Goal: Task Accomplishment & Management: Manage account settings

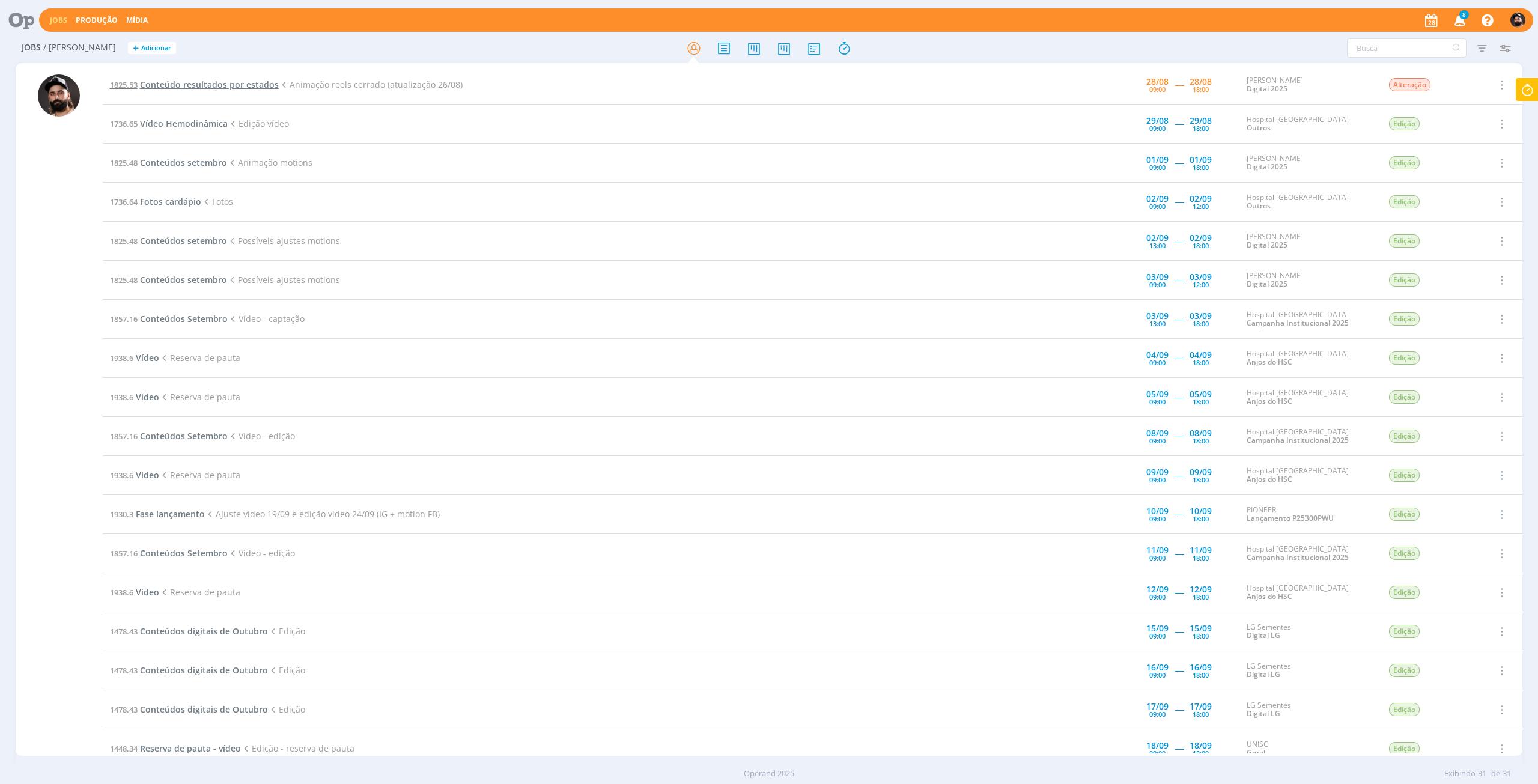
click at [224, 84] on span "Conteúdo resultados por estados" at bounding box center [209, 85] width 139 height 12
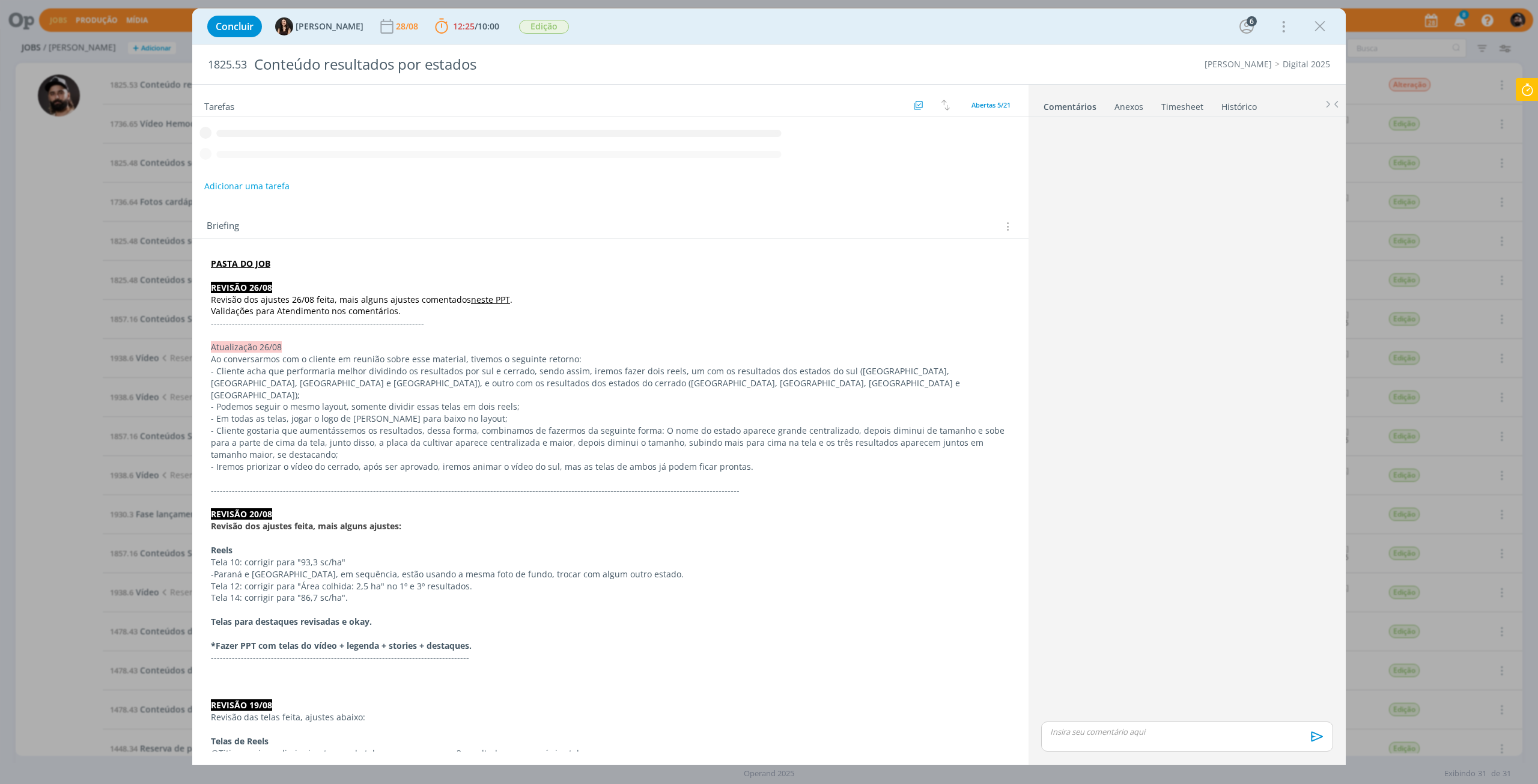
click at [1525, 98] on icon at bounding box center [1528, 90] width 22 height 24
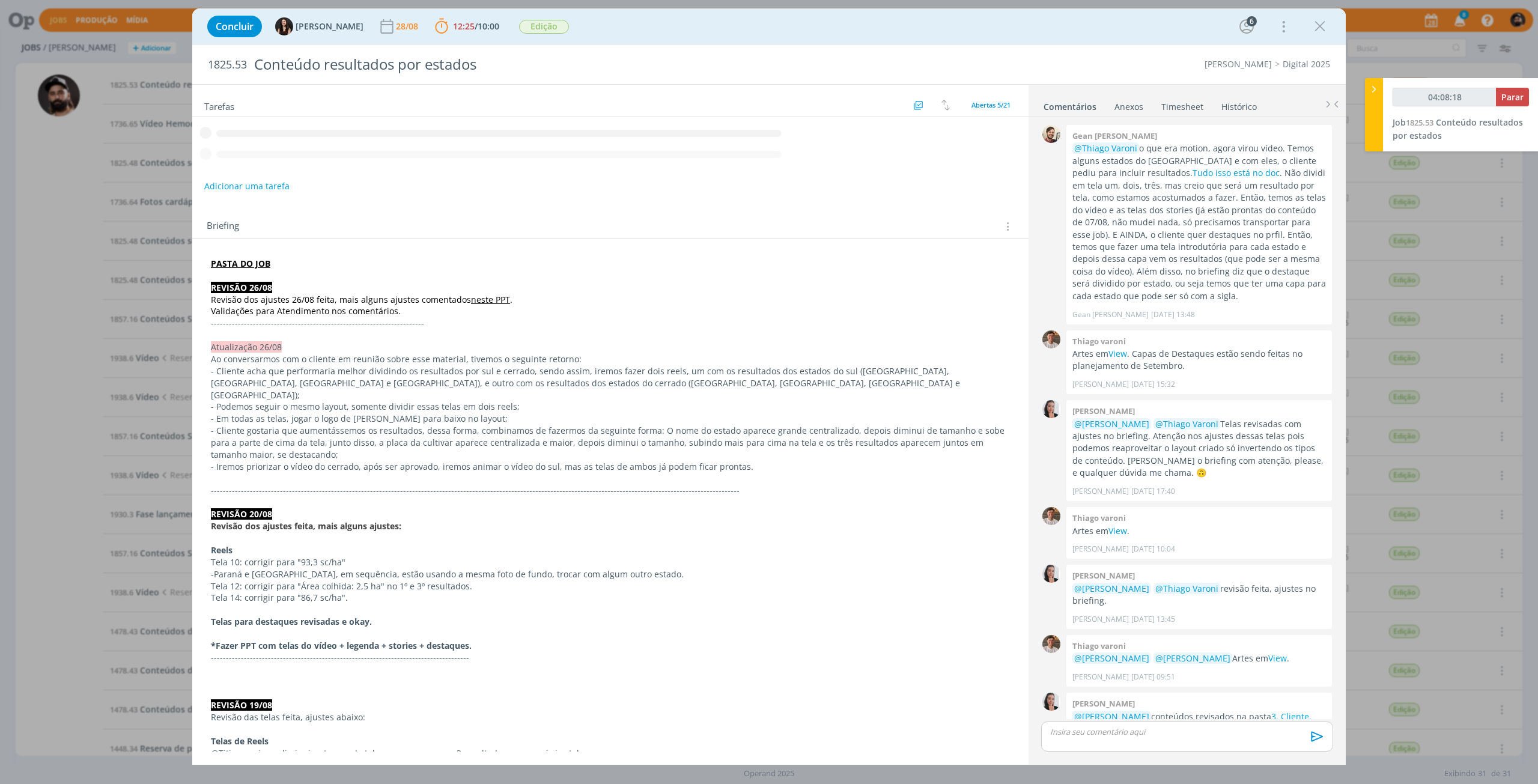
scroll to position [519, 0]
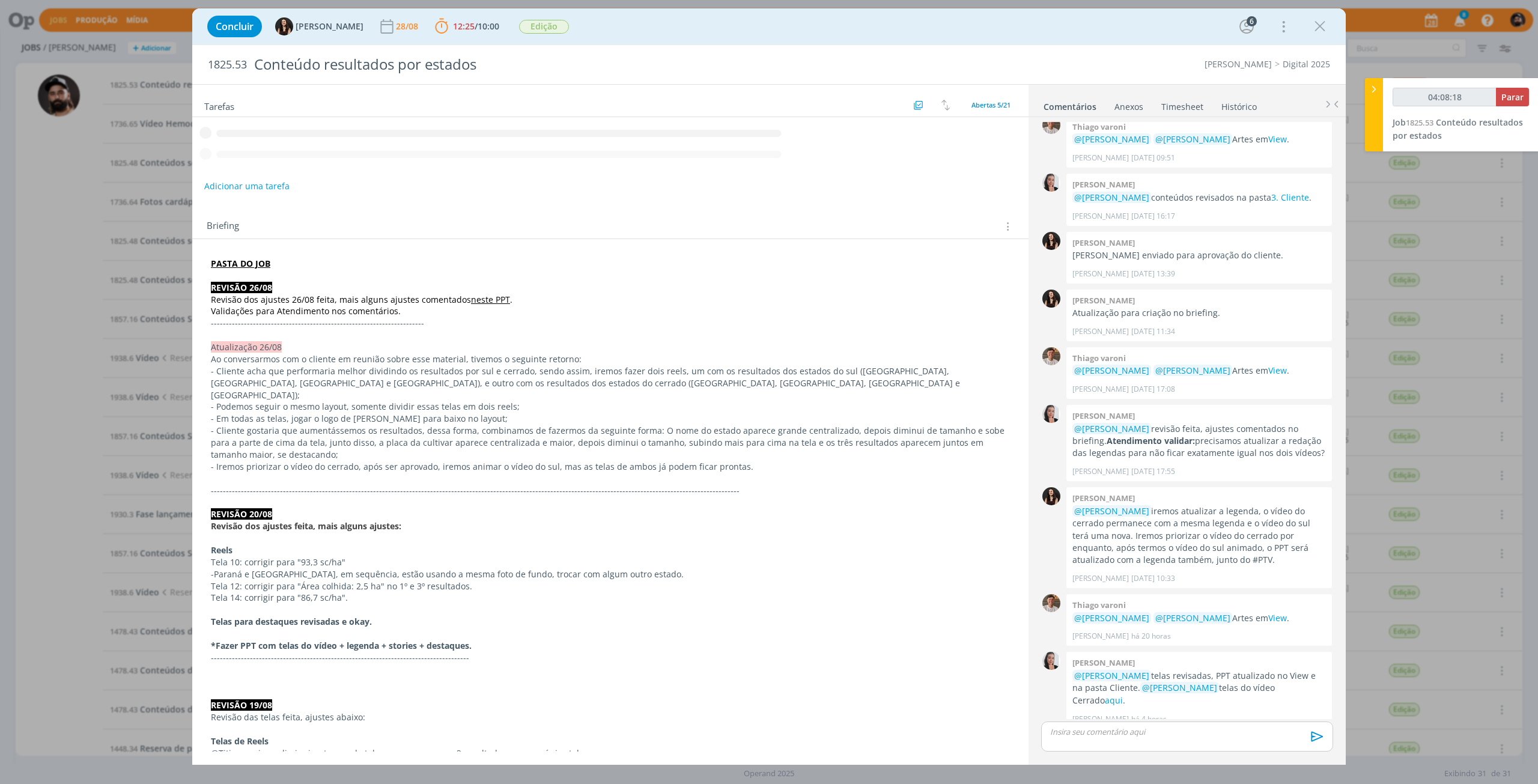
type input "04:08:19"
click at [1515, 95] on span "Parar" at bounding box center [1513, 98] width 22 height 12
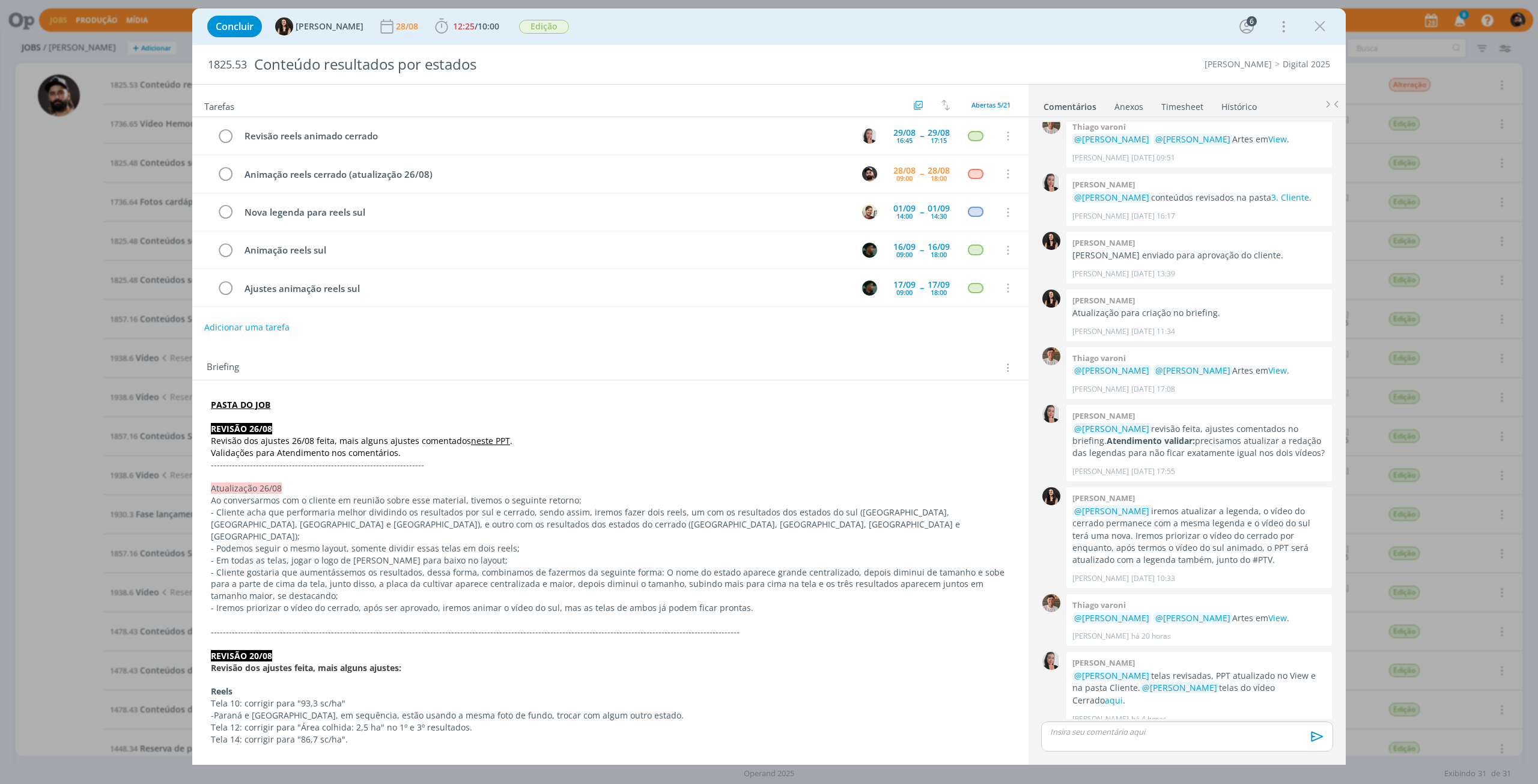
click at [1183, 111] on link "Timesheet" at bounding box center [1182, 104] width 43 height 18
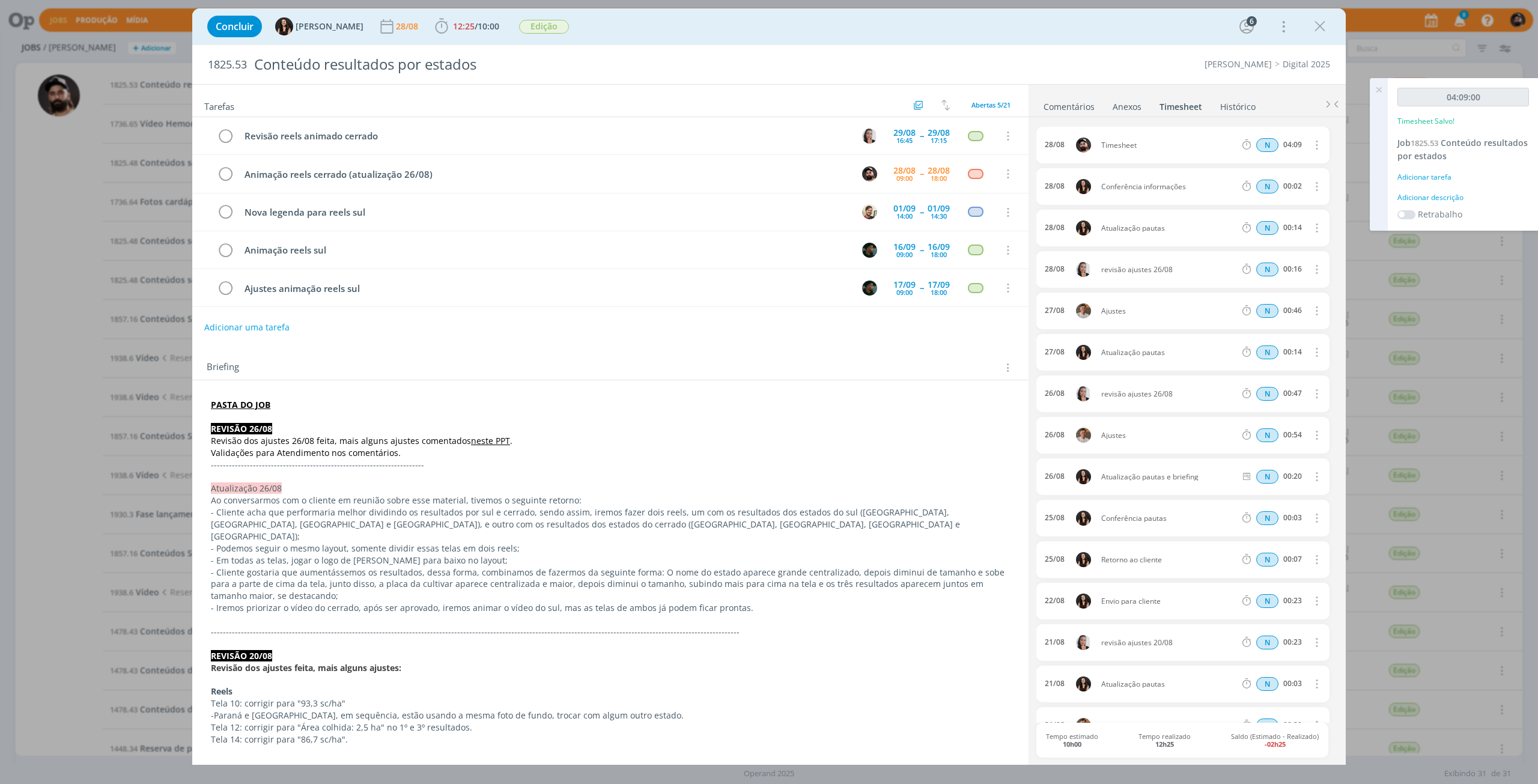
click at [1310, 150] on icon "dialog" at bounding box center [1316, 145] width 13 height 14
click at [1291, 184] on link "Editar" at bounding box center [1282, 185] width 95 height 19
click at [1284, 148] on input "04:09" at bounding box center [1292, 146] width 26 height 13
type input "01:30"
click at [1120, 141] on div "Timesheet" at bounding box center [1133, 146] width 65 height 13
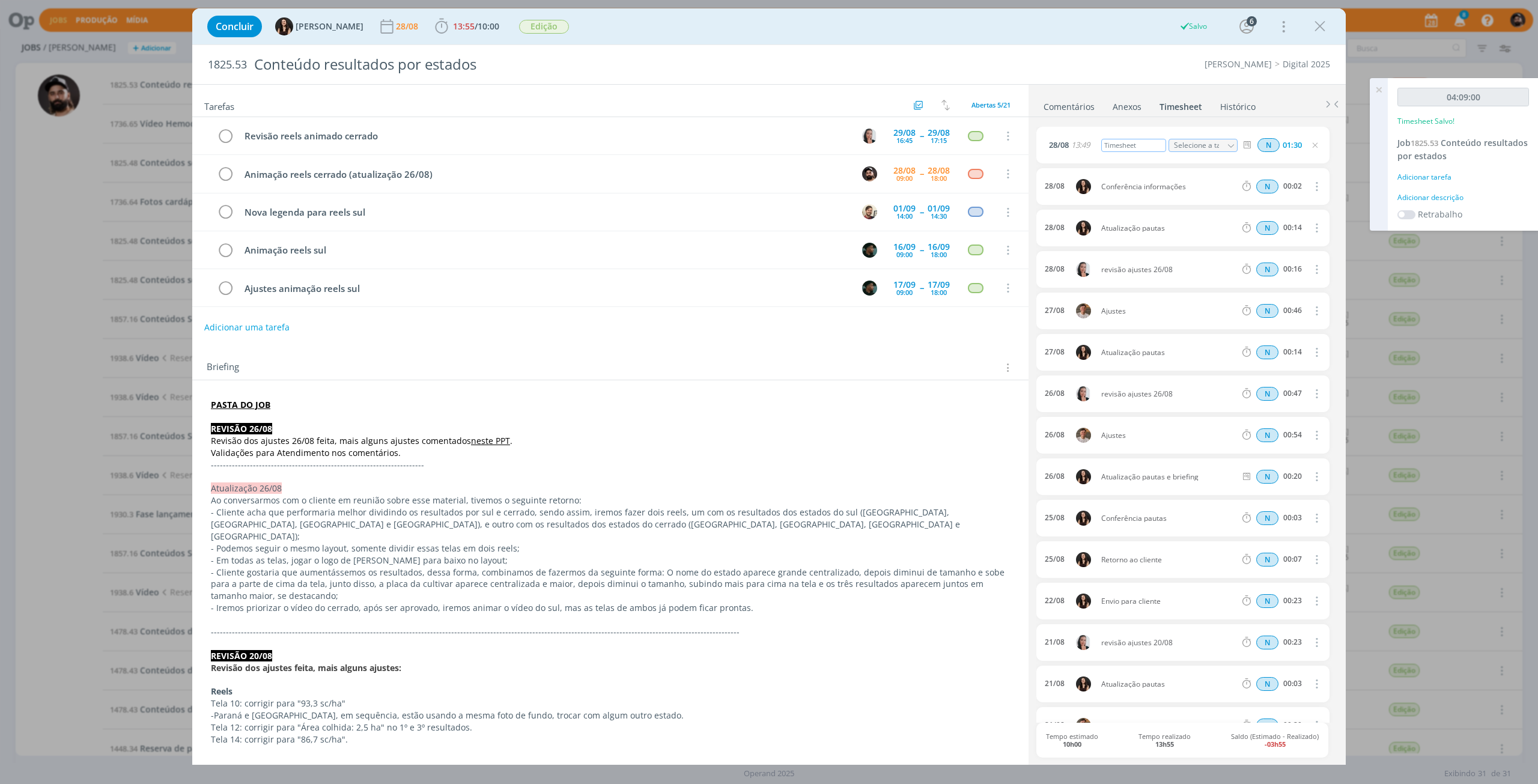
click at [1120, 141] on div "Timesheet" at bounding box center [1133, 146] width 65 height 13
click at [928, 354] on div "Briefing Briefings Predefinidos Versões do Briefing Ver Briefing do Projeto" at bounding box center [611, 363] width 836 height 33
click at [1382, 85] on icon at bounding box center [1379, 90] width 22 height 24
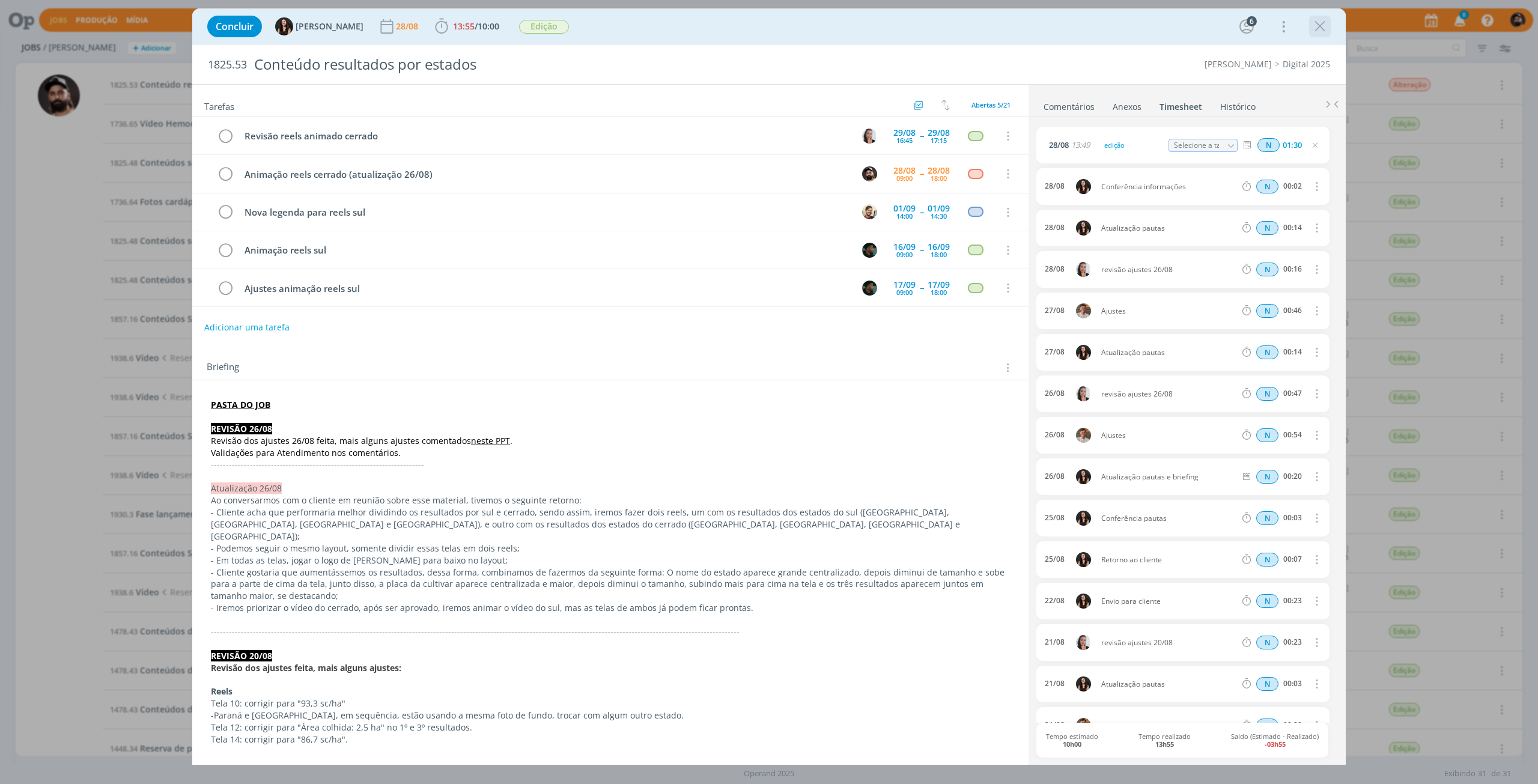
click at [1325, 24] on icon "dialog" at bounding box center [1319, 26] width 18 height 18
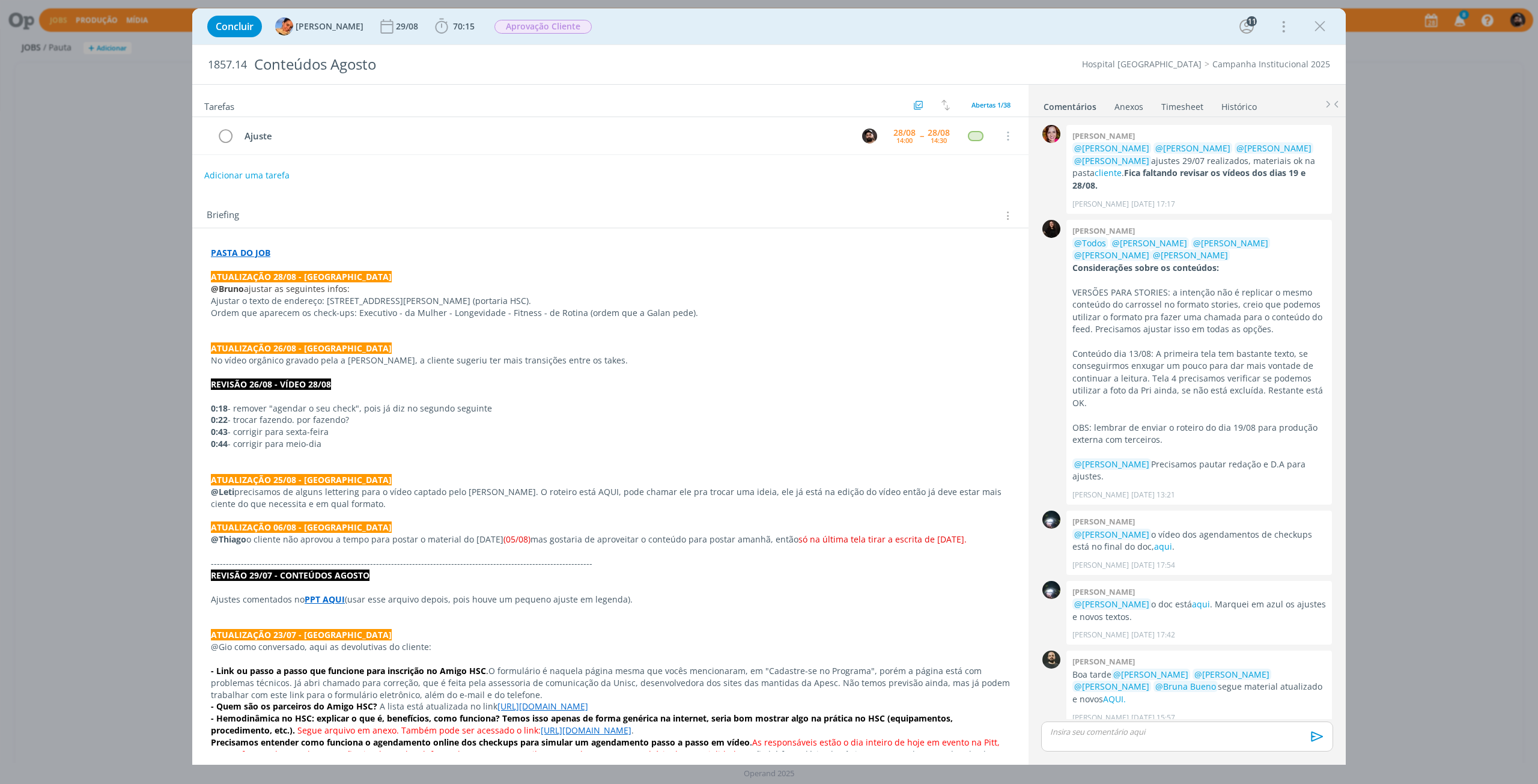
scroll to position [1443, 0]
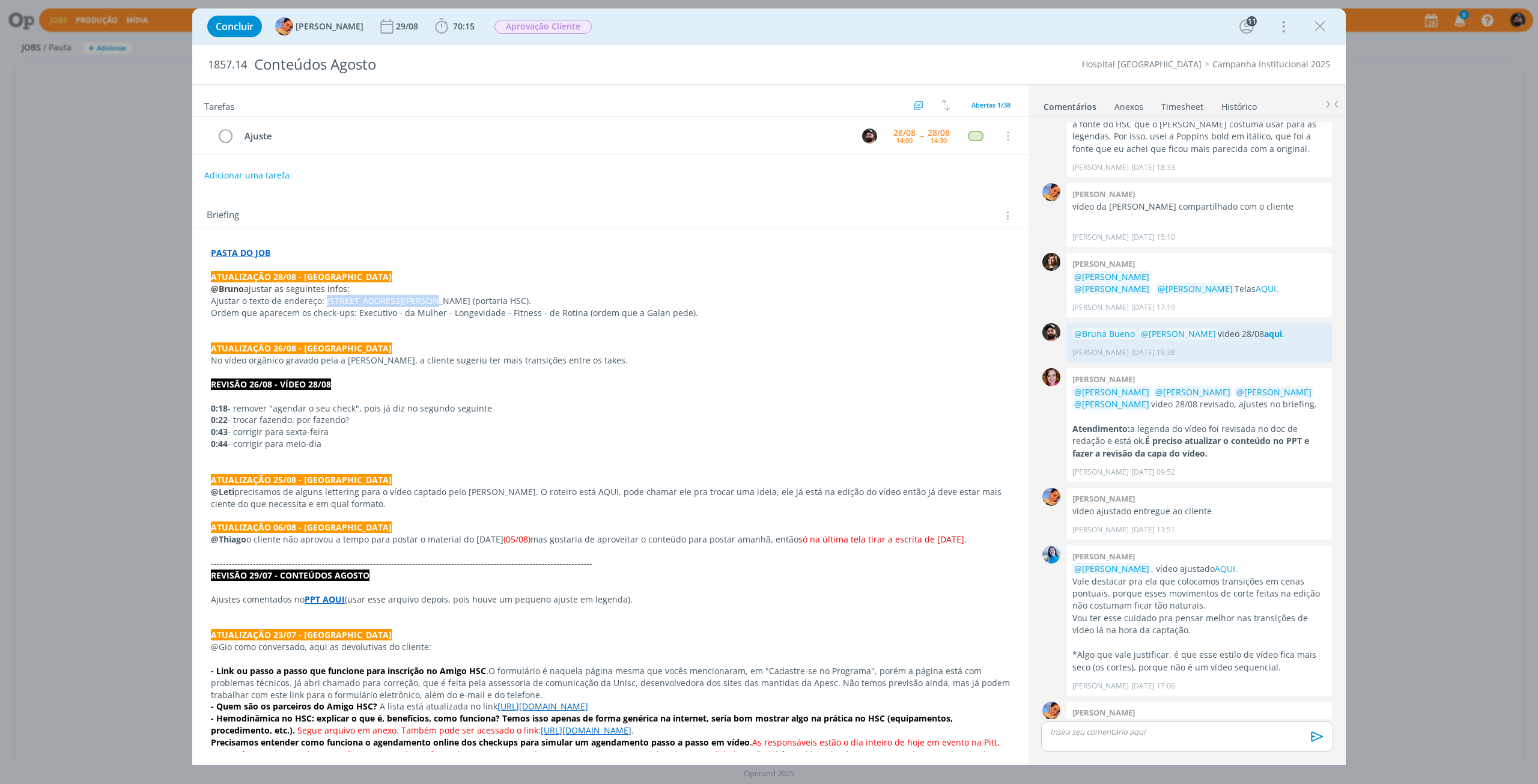
drag, startPoint x: 419, startPoint y: 304, endPoint x: 326, endPoint y: 301, distance: 93.0
click at [326, 301] on p "Ajustar o texto de endereço: Rua Fernando Abott, 174 (portaria HSC)." at bounding box center [611, 301] width 799 height 12
copy p "Rua Fernando Abott, 174"
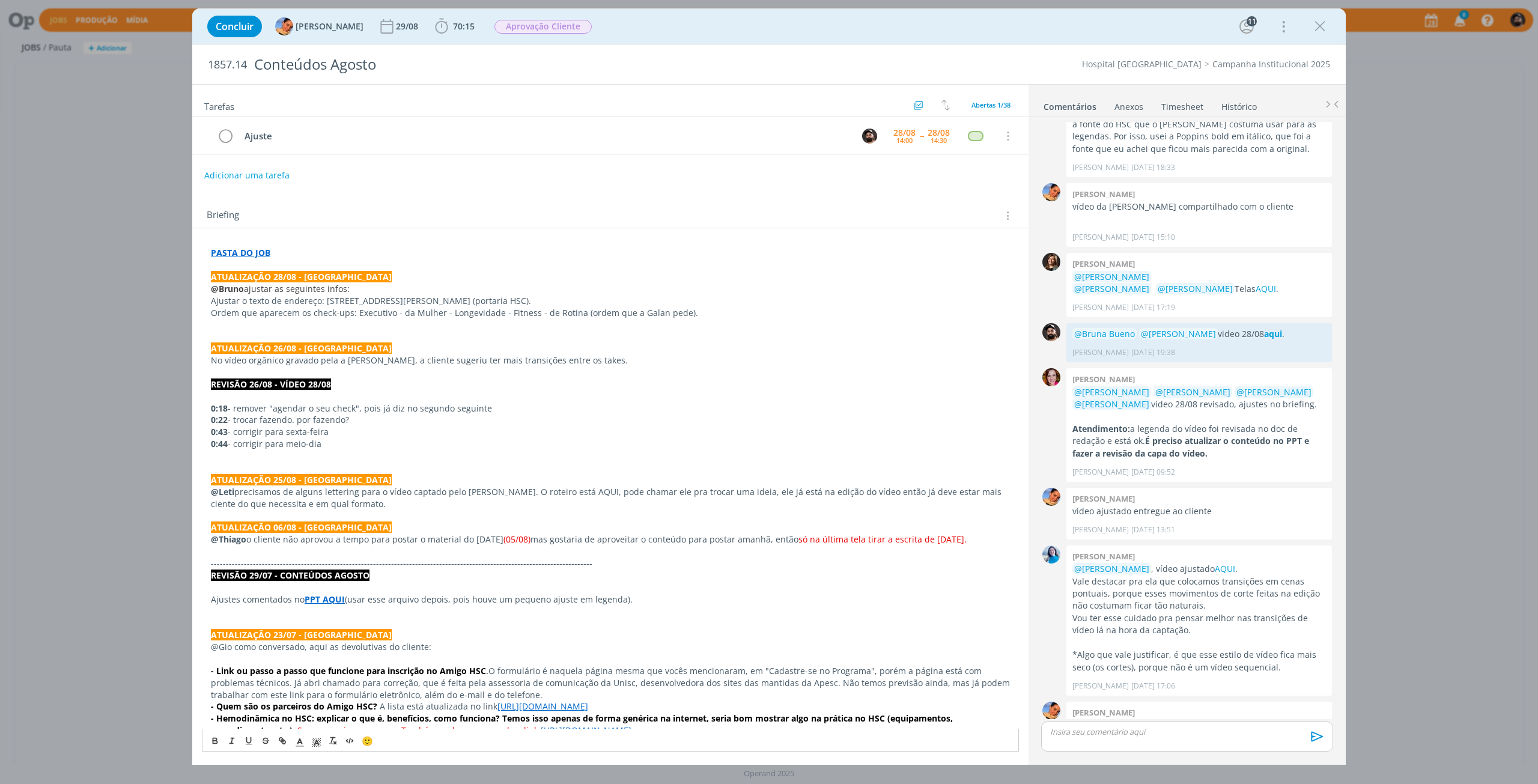
click at [370, 311] on p "Ordem que aparecem os check-ups: Executivo - da Mulher - Longevidade - Fitness …" at bounding box center [611, 313] width 799 height 12
click at [250, 253] on strong "PASTA DO JOB" at bounding box center [241, 253] width 60 height 12
click at [250, 286] on div "https://sobeae.sharepoint.com/:f:/s/SOBEAE/Ep_wYBomHg1OjOtMBbGAmeYBRQYuFwo2Ml2Y…" at bounding box center [312, 275] width 220 height 23
click at [259, 280] on link "https://sobeae.sharepoint.com/:f:/s/SOBEAE/Ep_wYBomHg1OjOtMBbGAmeYBRQYuFwo2Ml2Y…" at bounding box center [289, 276] width 91 height 16
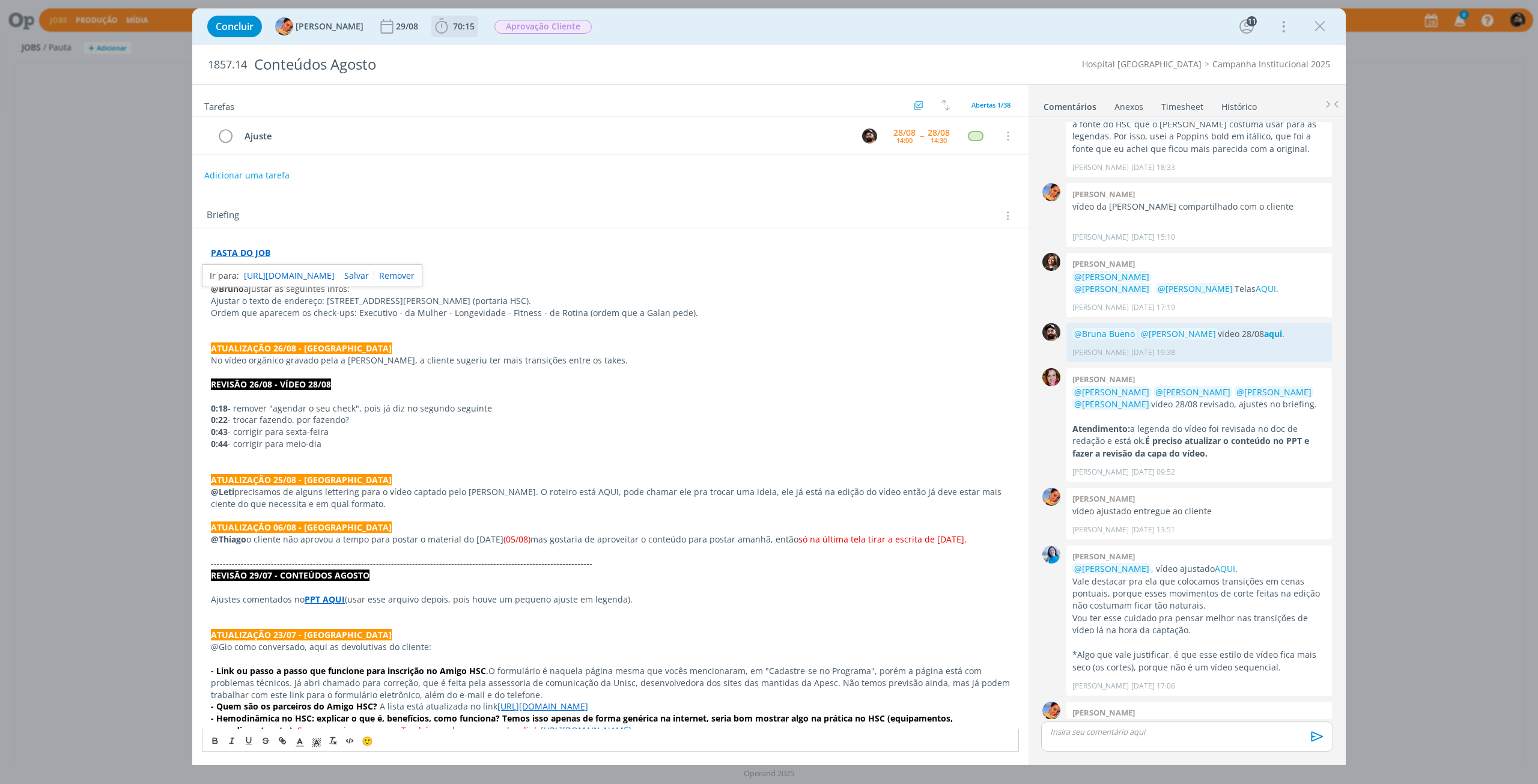
click at [440, 33] on span "70:15" at bounding box center [454, 26] width 45 height 18
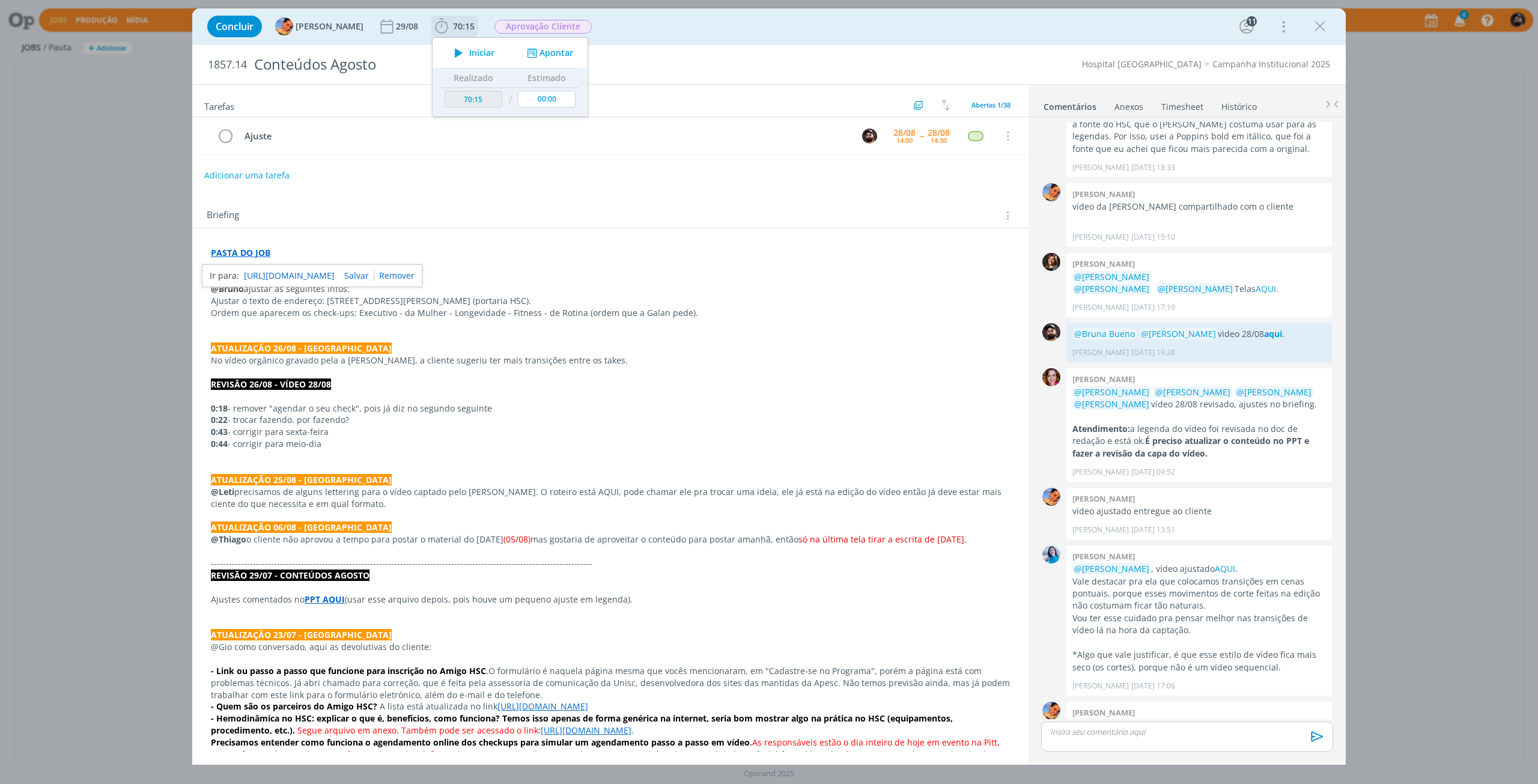
click at [524, 50] on icon "dialog" at bounding box center [532, 53] width 15 height 12
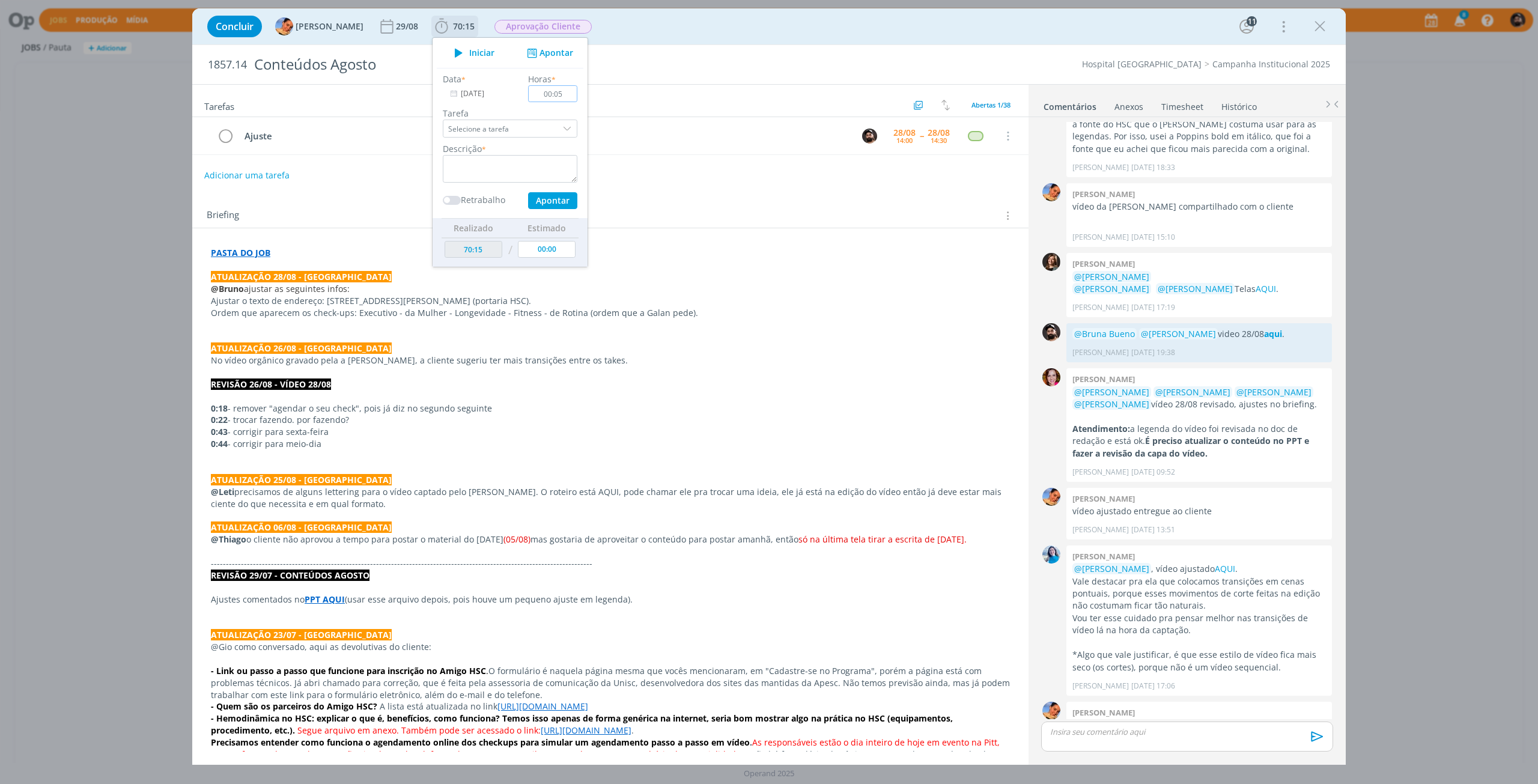
type input "00:05"
click at [541, 171] on textarea "dialog" at bounding box center [510, 168] width 135 height 28
type textarea "ajustes"
click at [548, 201] on button "Apontar" at bounding box center [553, 201] width 50 height 17
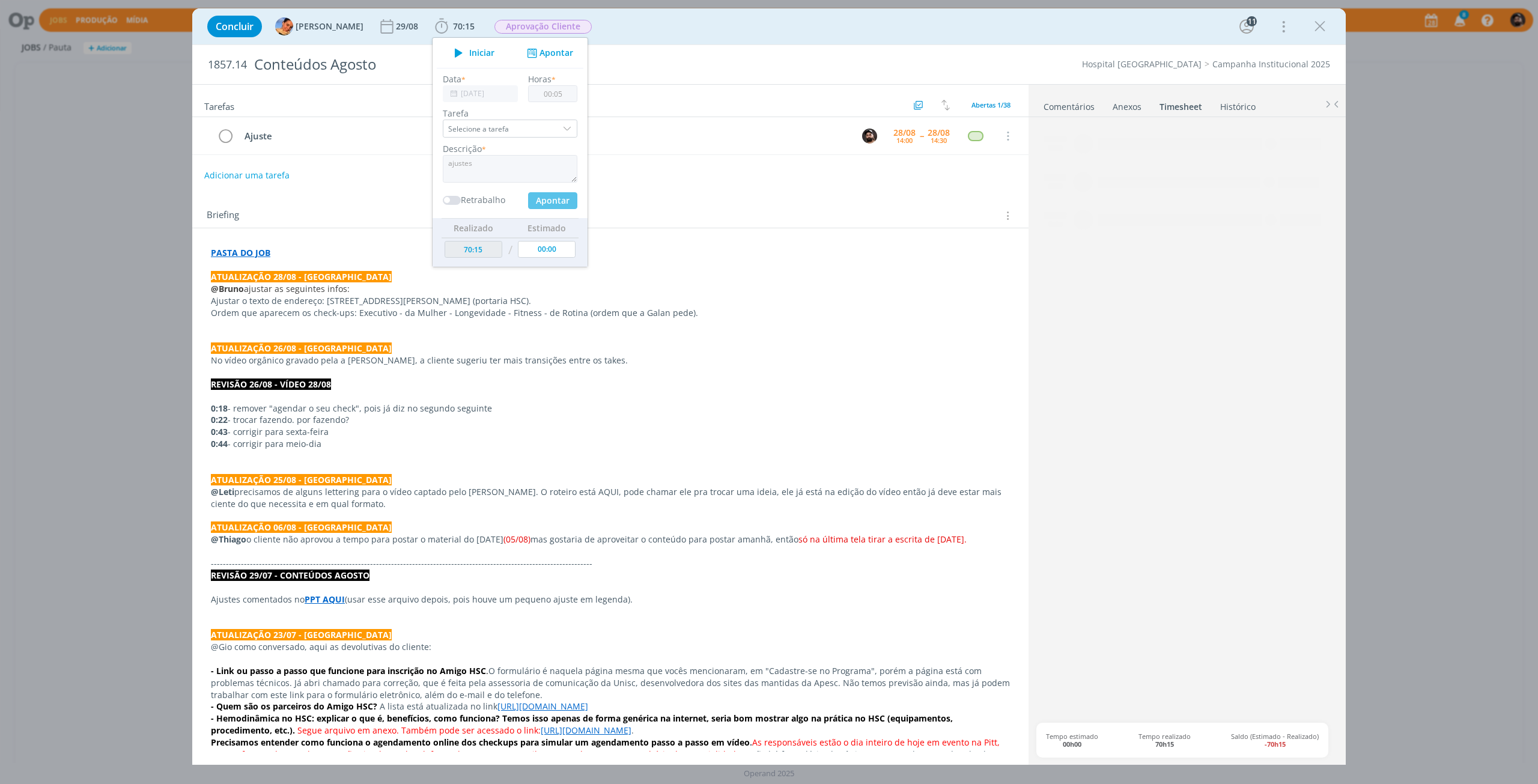
type input "00:00"
type input "70:20"
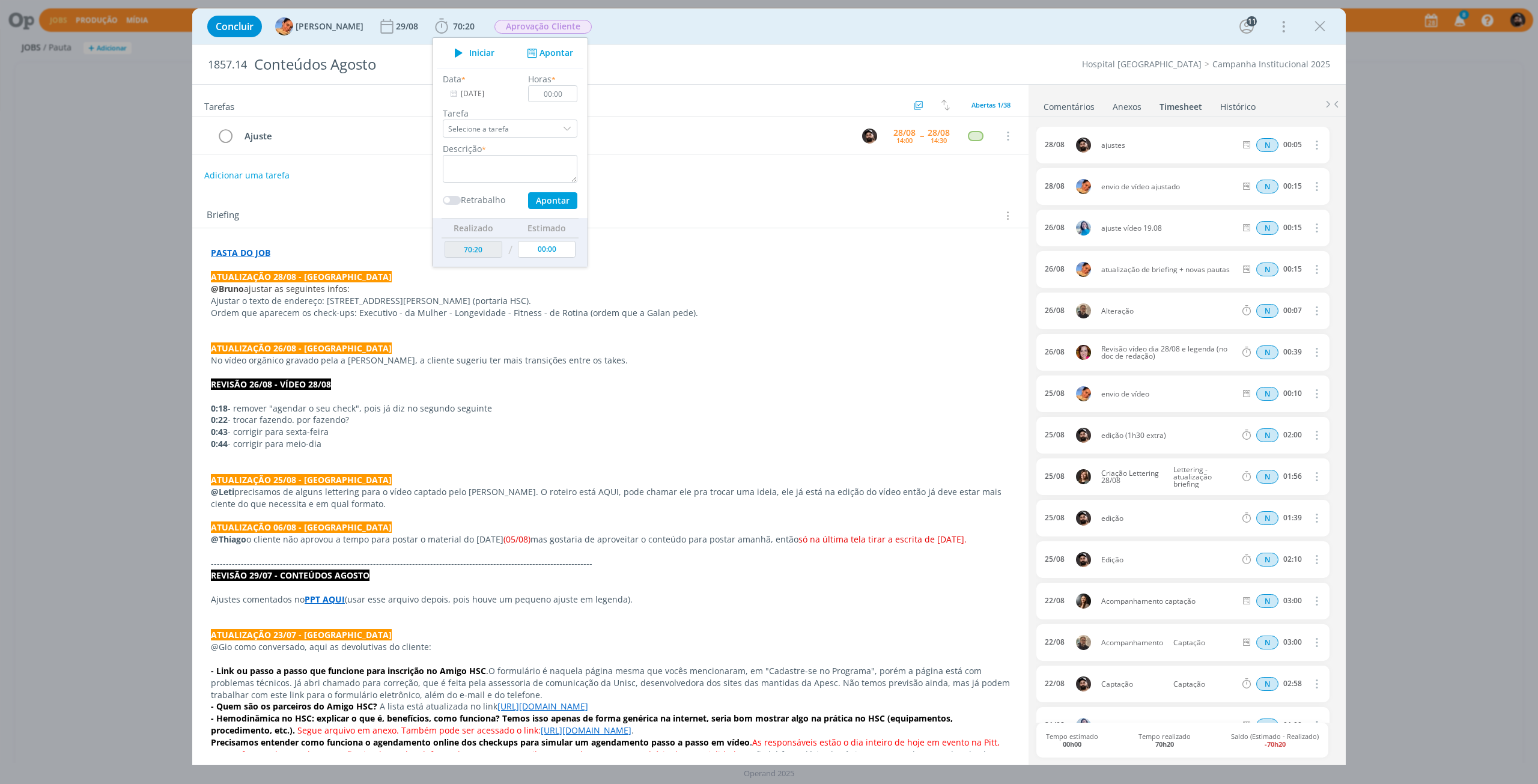
click at [820, 278] on p "ATUALIZAÇÃO 28/08 - Luíza" at bounding box center [611, 277] width 799 height 12
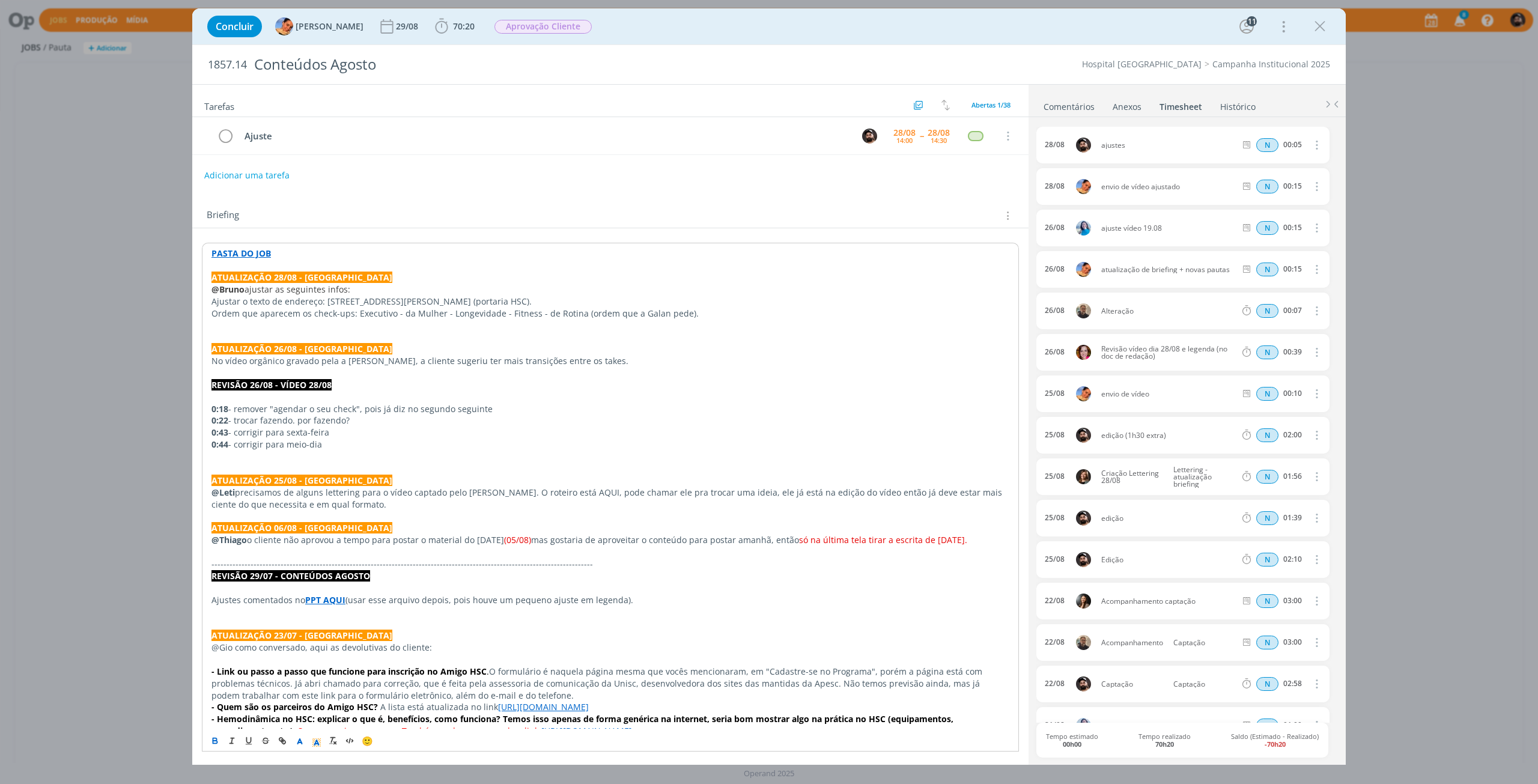
click at [1094, 109] on link "Comentários" at bounding box center [1069, 104] width 52 height 18
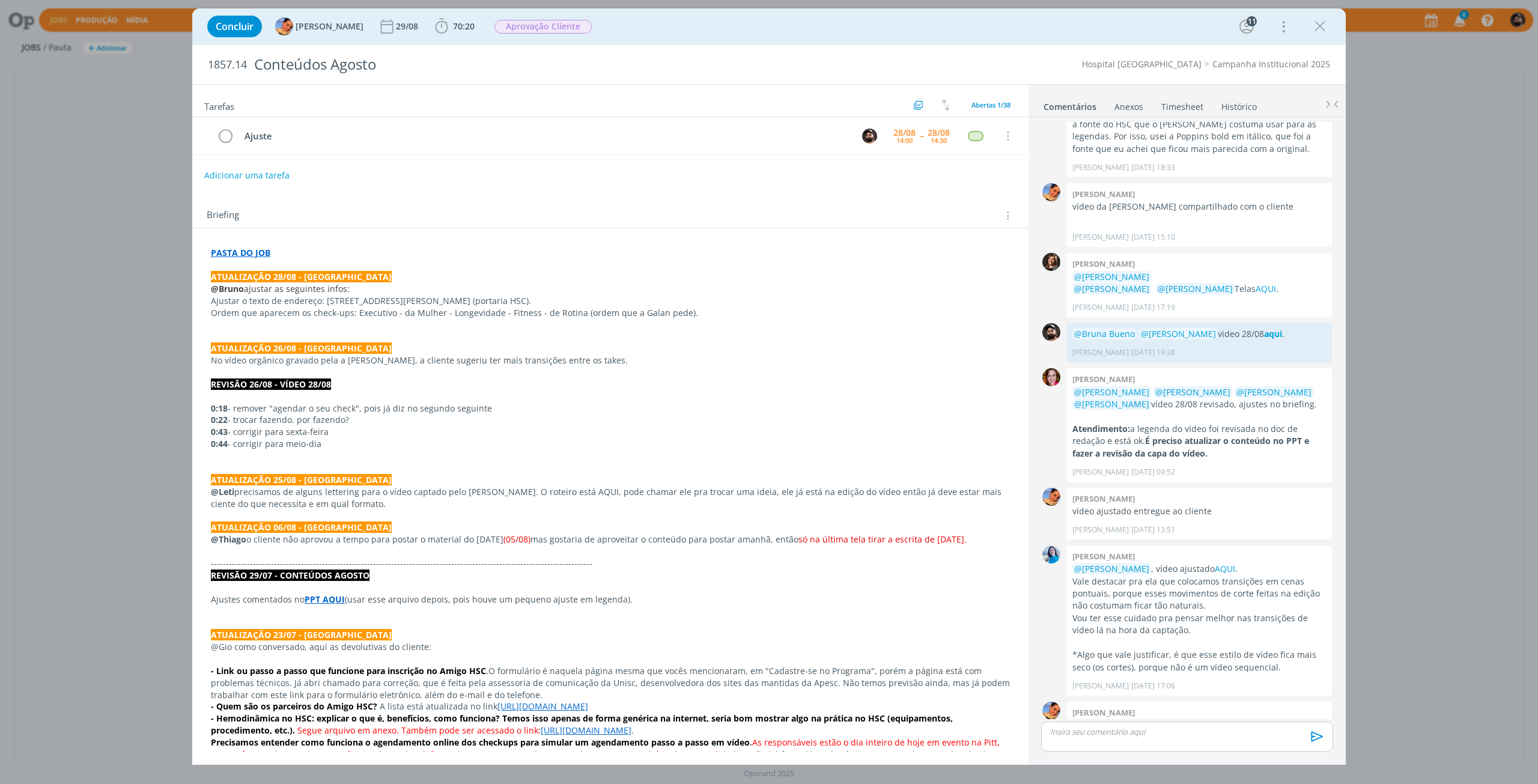
click at [1134, 734] on p "dialog" at bounding box center [1187, 731] width 273 height 11
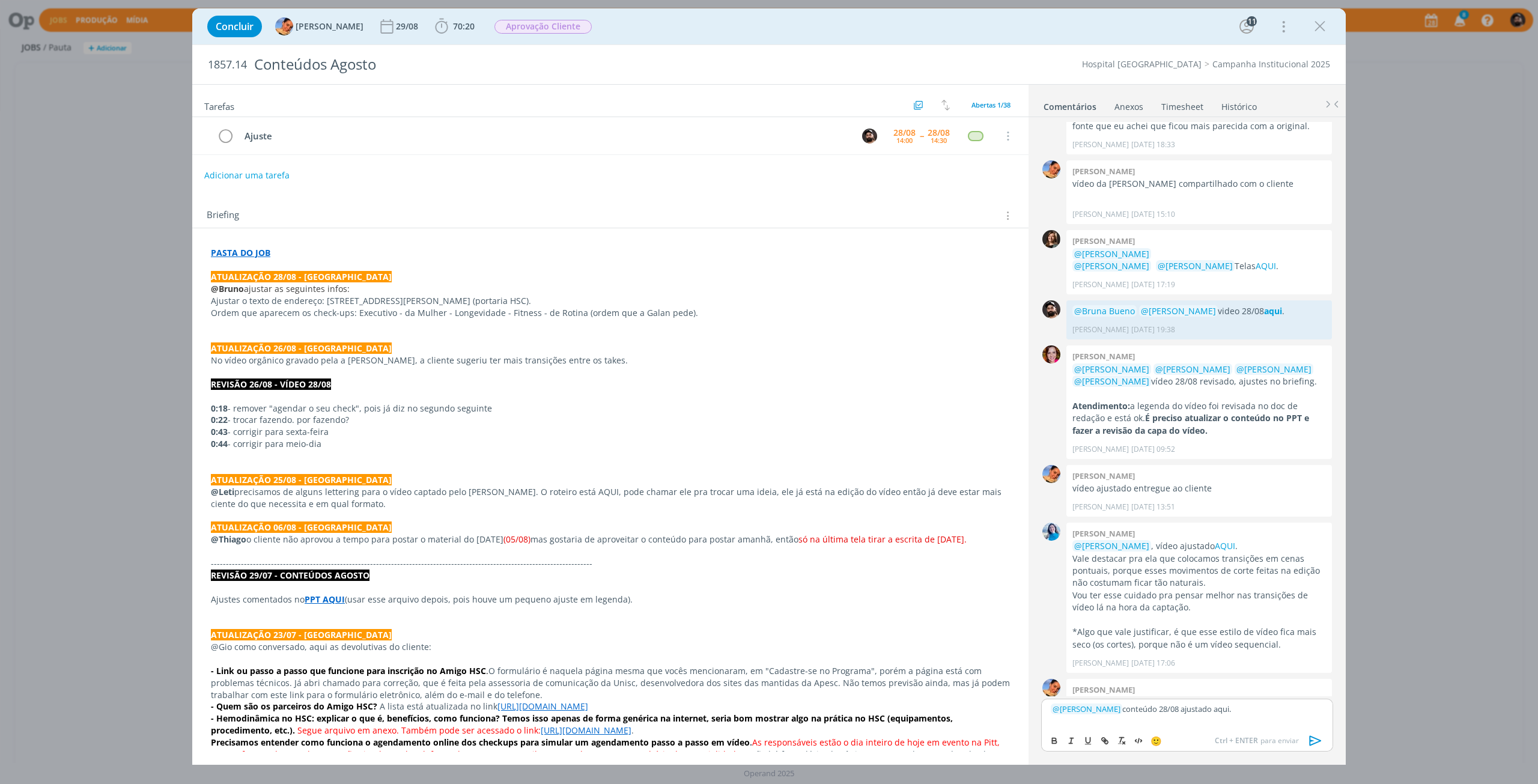
click at [1219, 709] on p "﻿ @ Luíza Santana ﻿ conteúdo 28/08 ajustado aqui." at bounding box center [1187, 708] width 273 height 11
click at [1102, 742] on icon "dialog" at bounding box center [1105, 740] width 9 height 9
paste input "https://sobeae.sharepoint.com/sites/SOBEAE/_layouts/15/stream.aspx?id=%2Fsites%…"
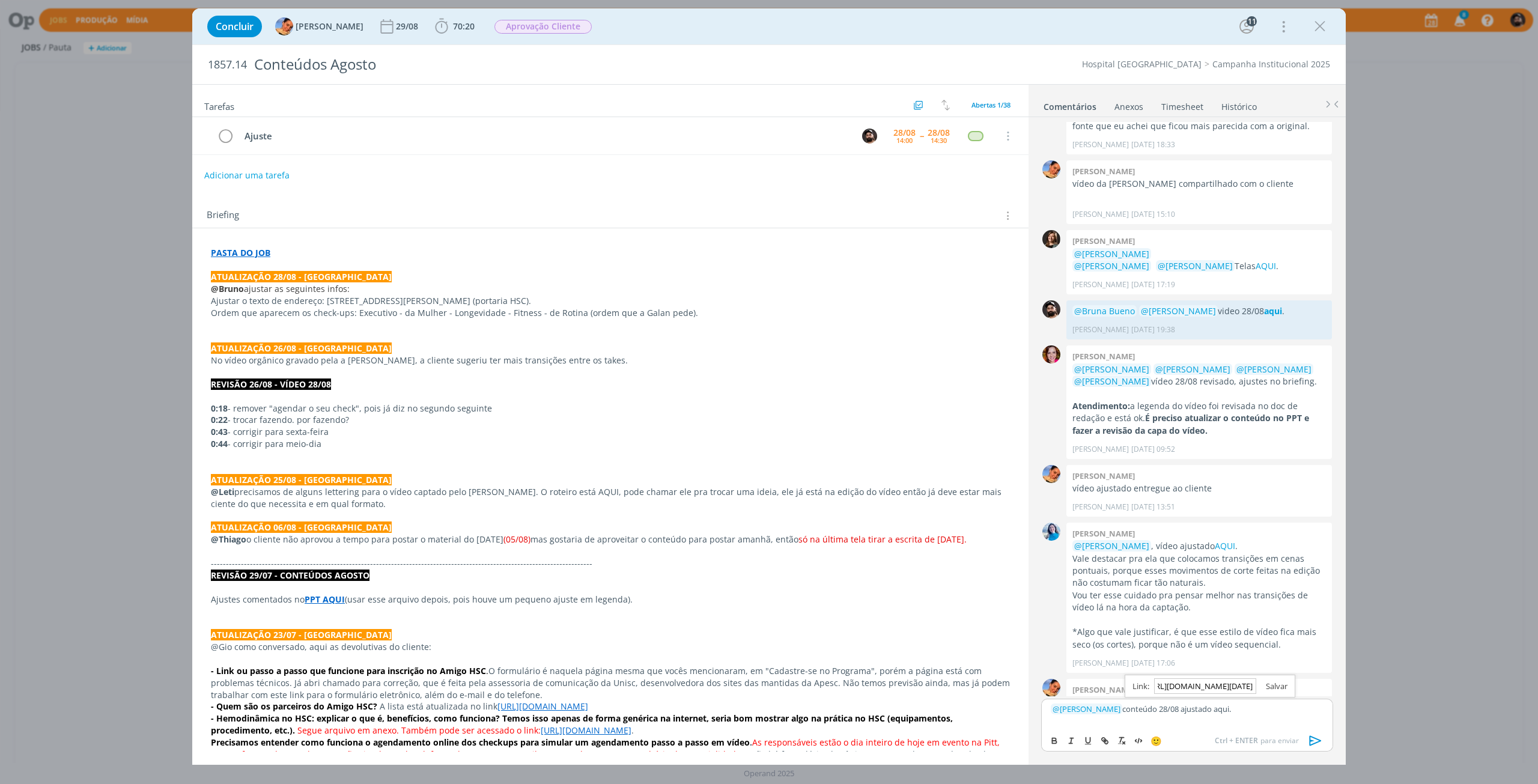
type input "https://sobeae.sharepoint.com/sites/SOBEAE/_layouts/15/stream.aspx?id=%2Fsites%…"
click at [1281, 680] on div "https://sobeae.sharepoint.com/sites/SOBEAE/_layouts/15/stream.aspx?id=%2Fsites%…" at bounding box center [1210, 686] width 171 height 23
click at [1281, 691] on link "dialog" at bounding box center [1271, 686] width 31 height 11
click at [1280, 712] on p "﻿ @ Luíza Santana ﻿ conteúdo 28/08 ajustado aqui ." at bounding box center [1187, 708] width 273 height 11
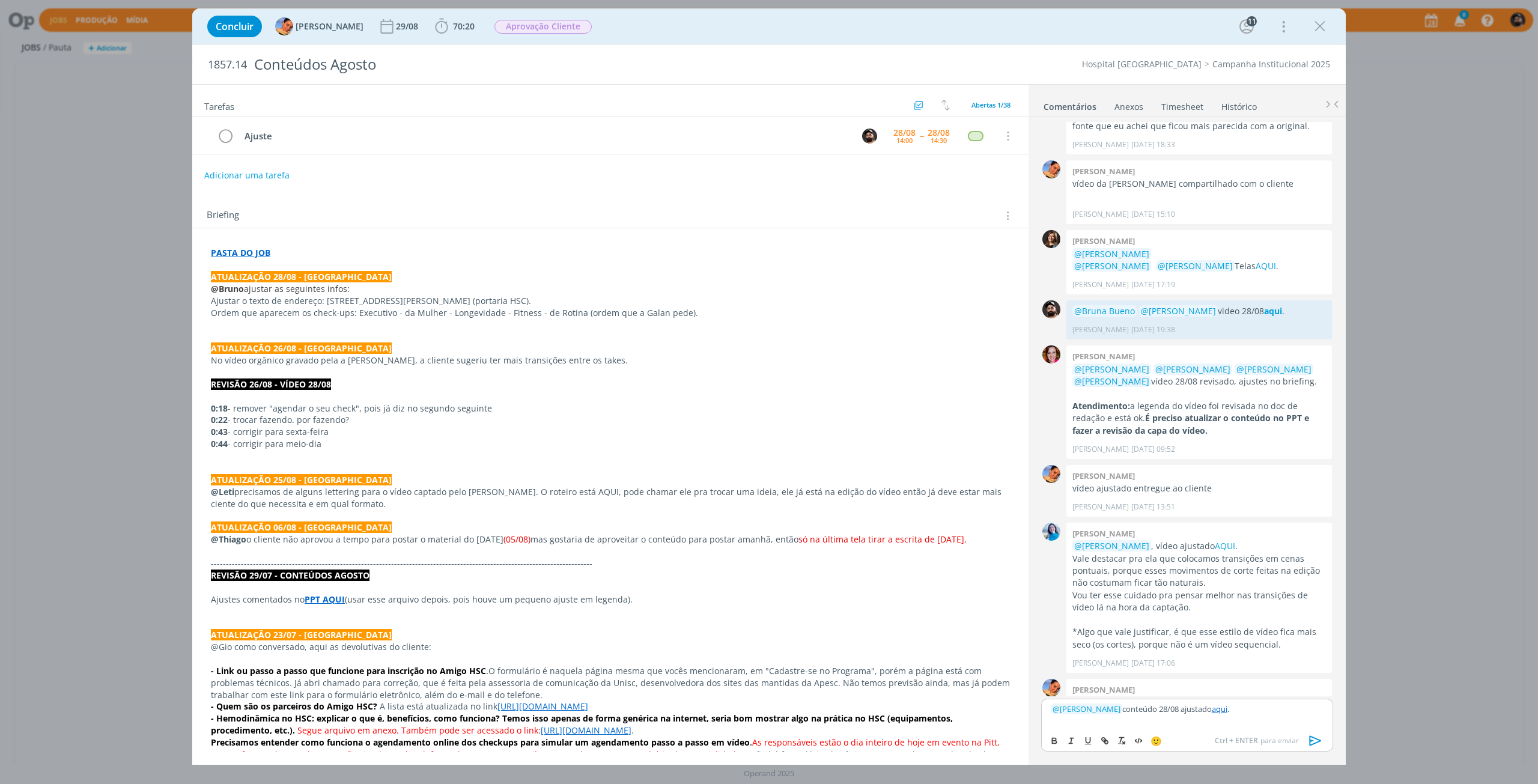
click at [1322, 744] on icon "dialog" at bounding box center [1315, 740] width 18 height 18
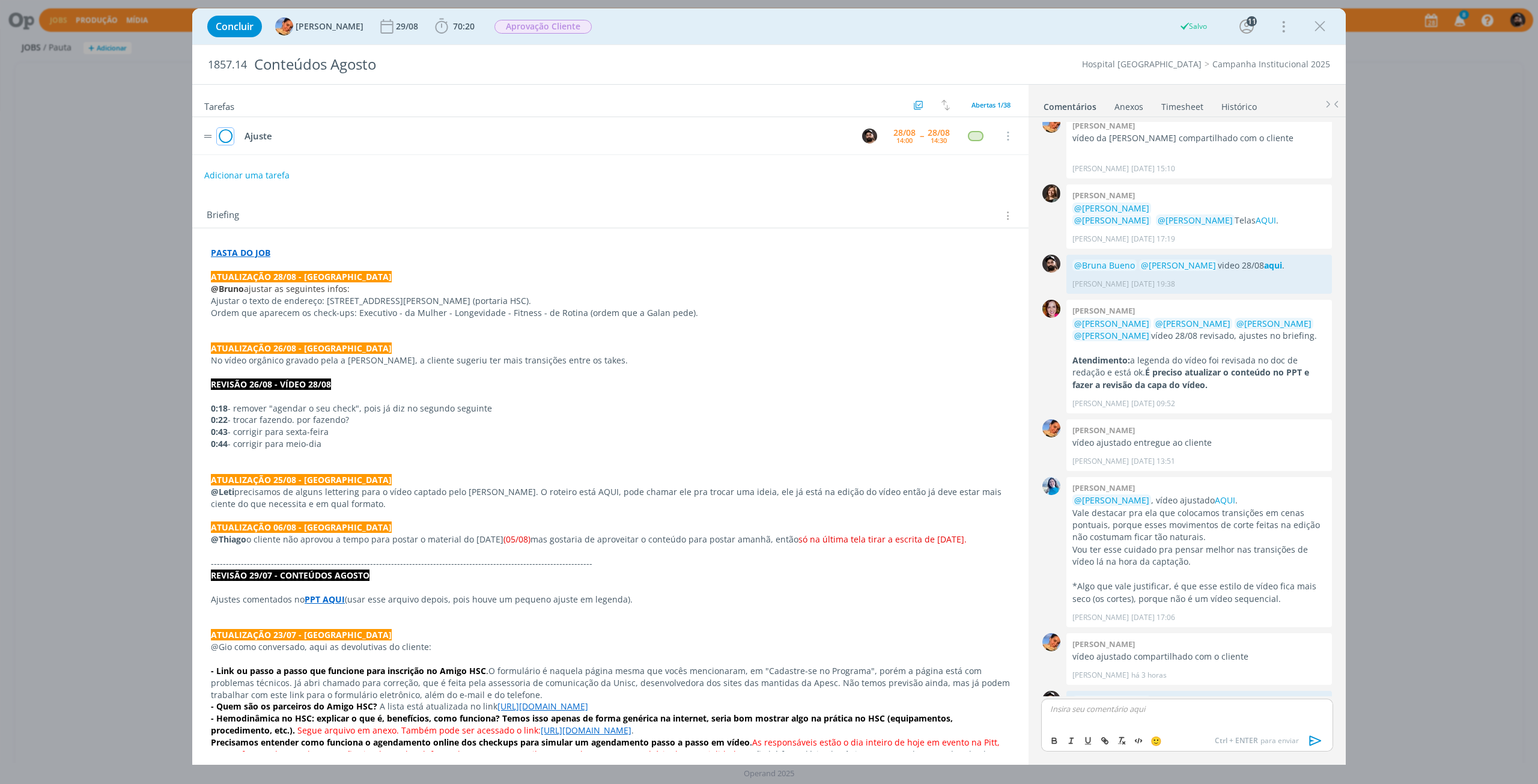
click at [228, 141] on icon "dialog" at bounding box center [225, 135] width 17 height 18
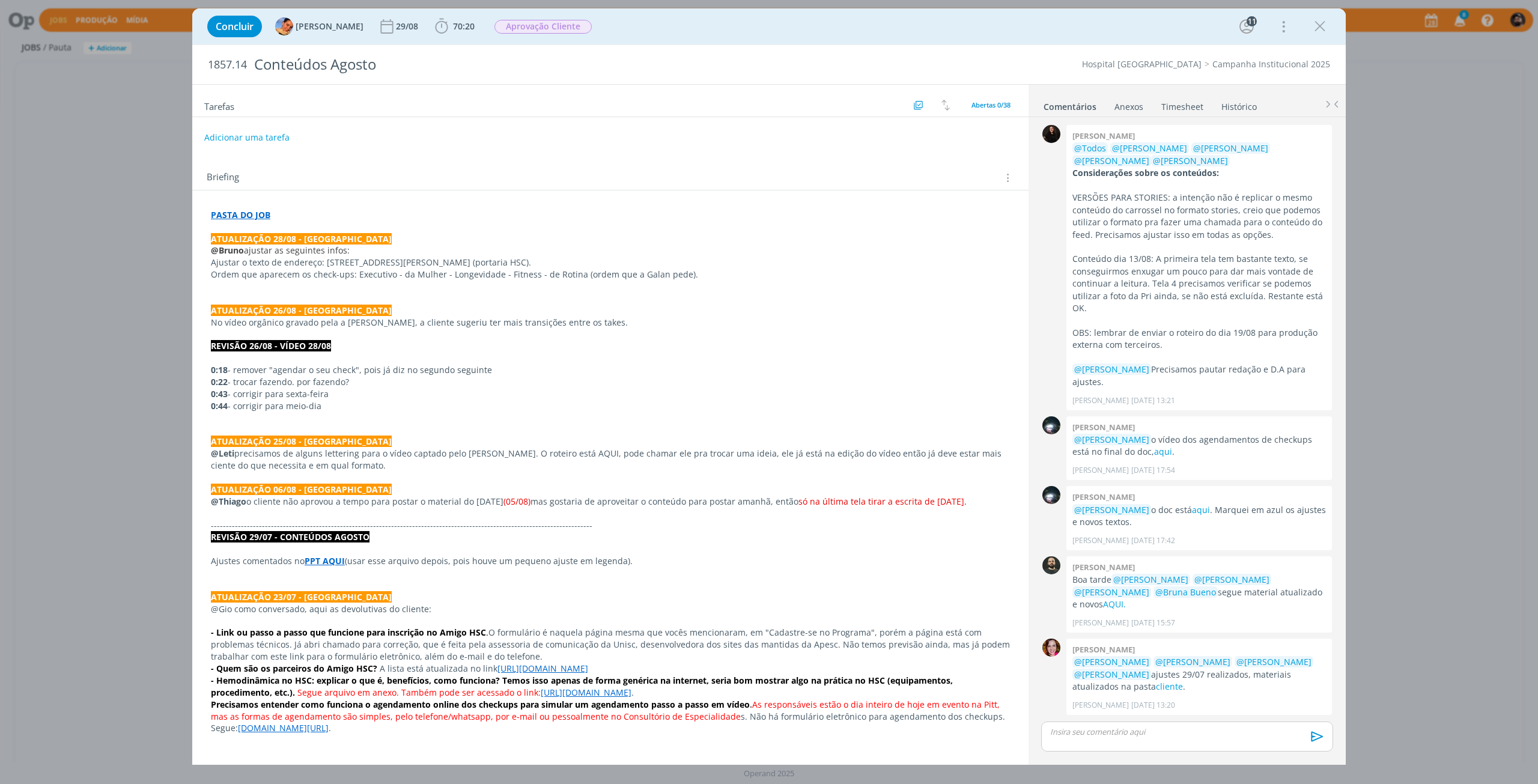
scroll to position [1405, 0]
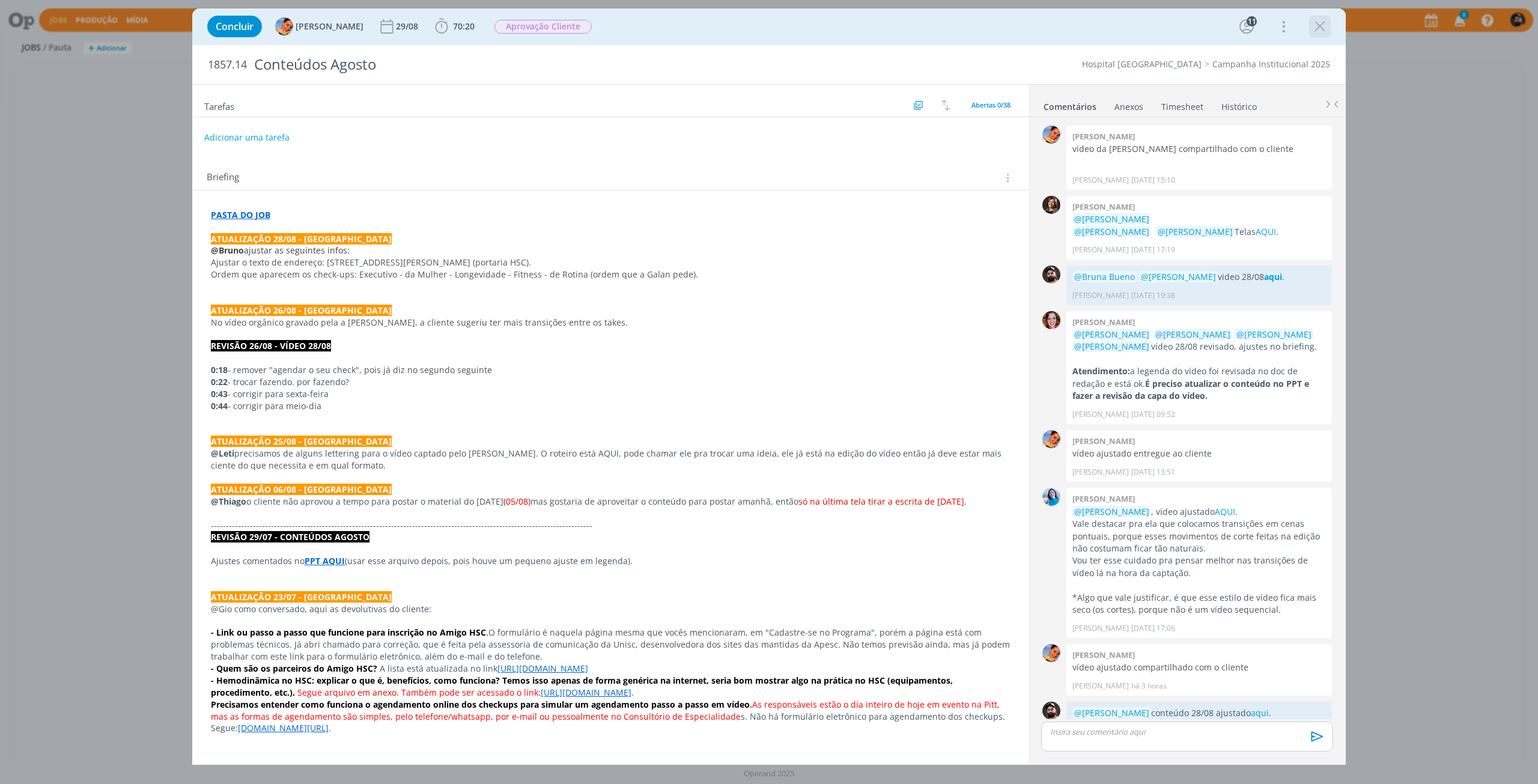
click at [1318, 29] on icon "dialog" at bounding box center [1319, 26] width 18 height 18
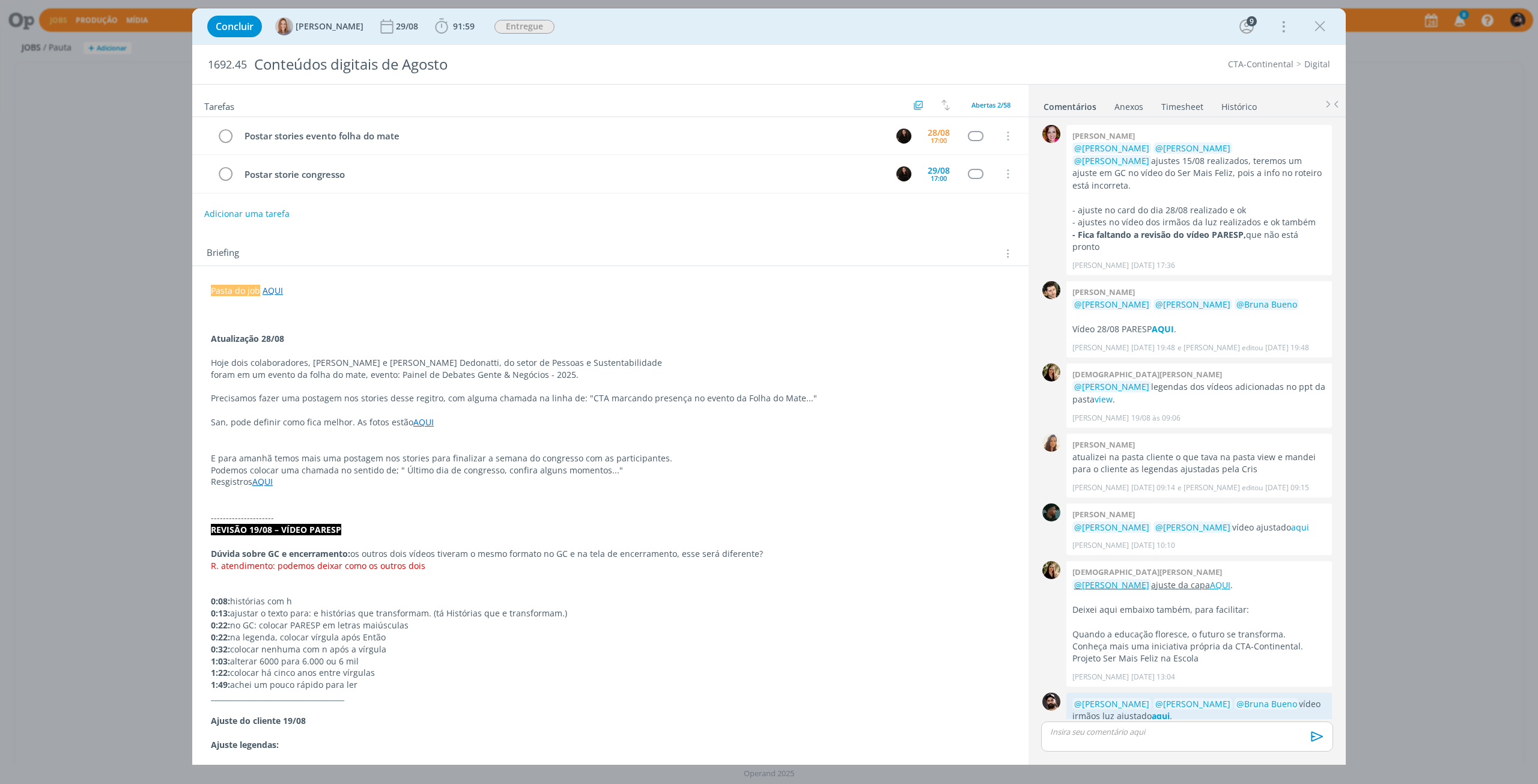
scroll to position [890, 0]
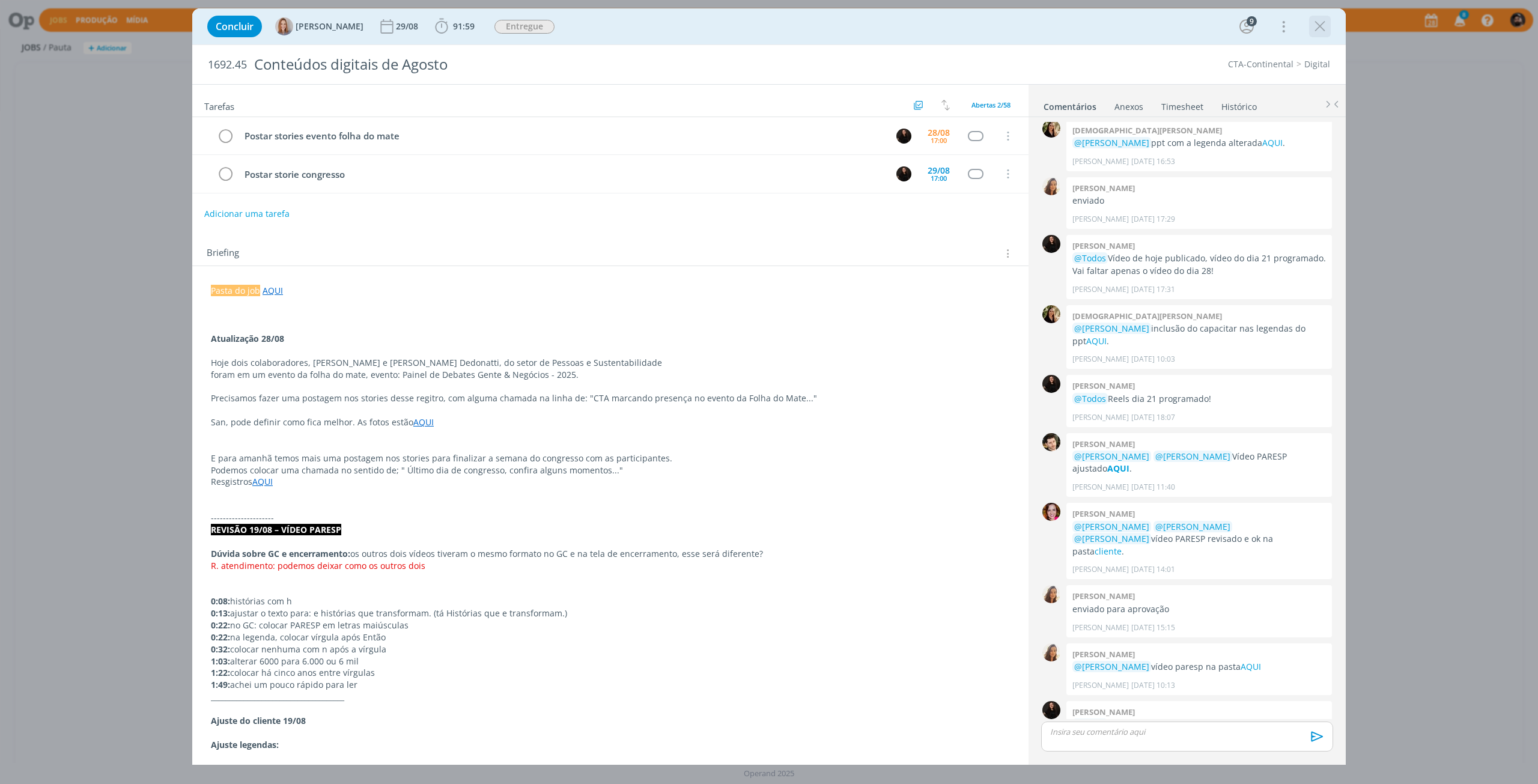
click at [1319, 27] on icon "dialog" at bounding box center [1319, 26] width 18 height 18
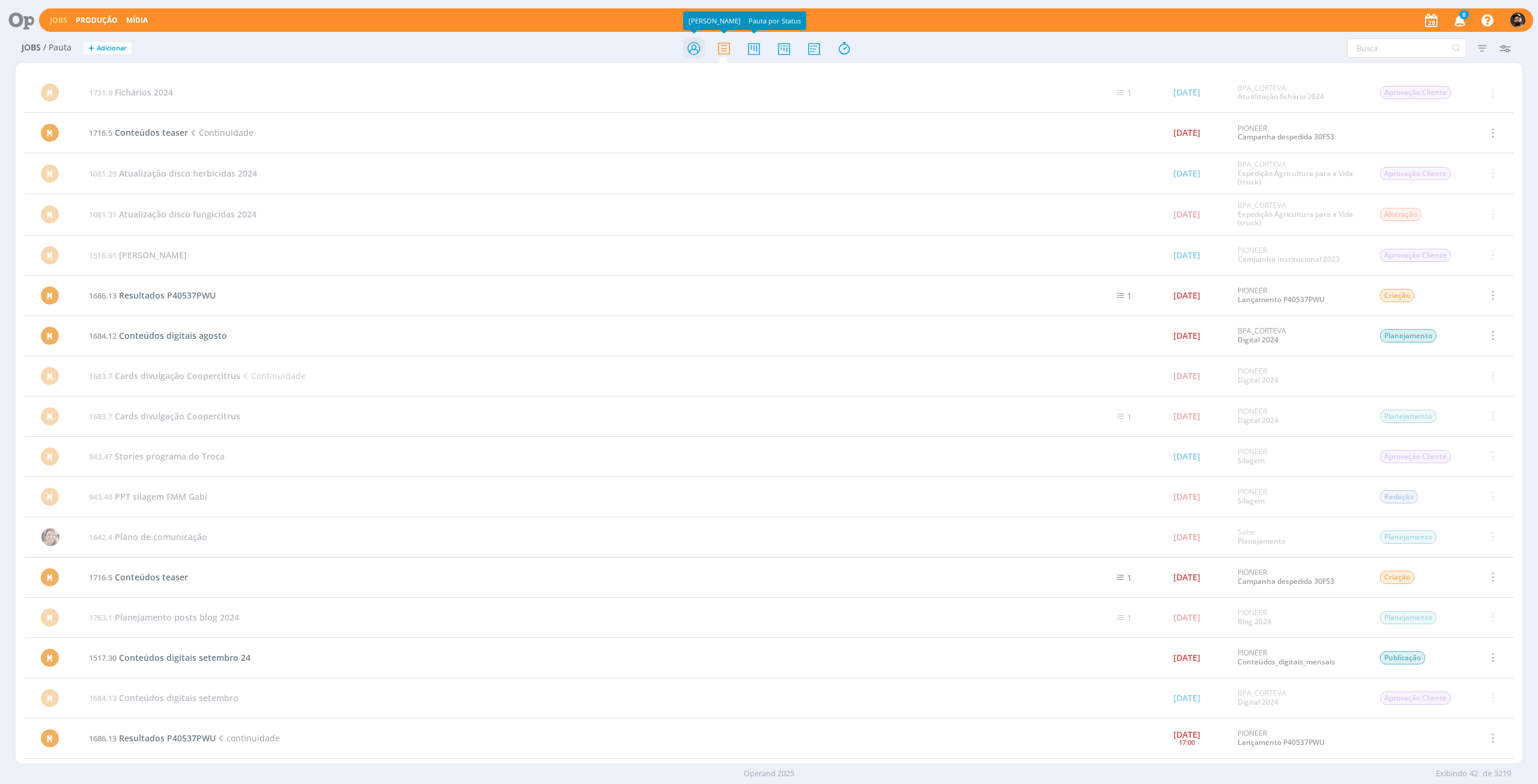
click at [698, 50] on icon at bounding box center [694, 49] width 22 height 24
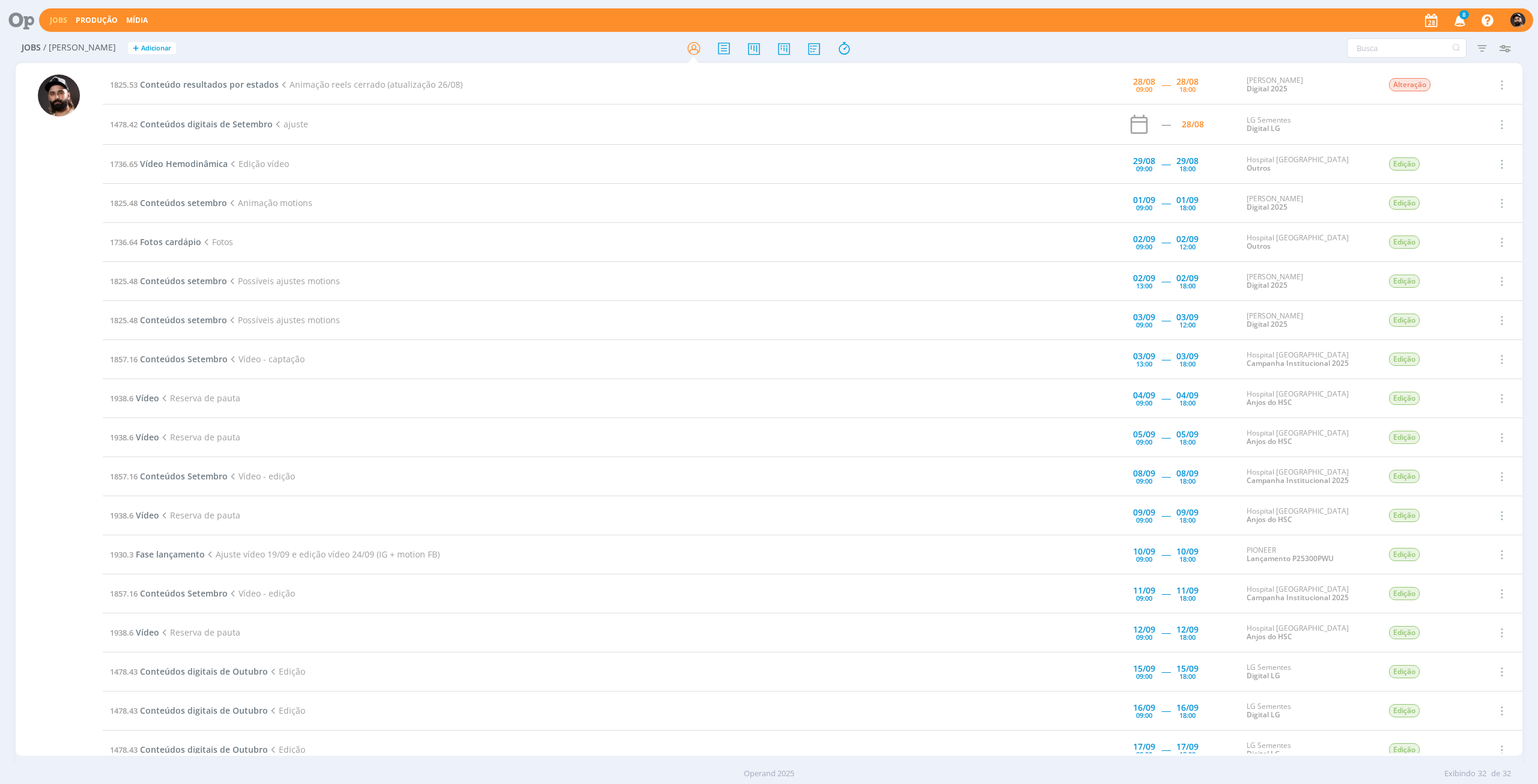
click at [212, 75] on td "1825.53 Conteúdo resultados por estados Animação reels cerrado (atualização 26/…" at bounding box center [561, 85] width 918 height 39
click at [215, 82] on span "Conteúdo resultados por estados" at bounding box center [209, 85] width 139 height 12
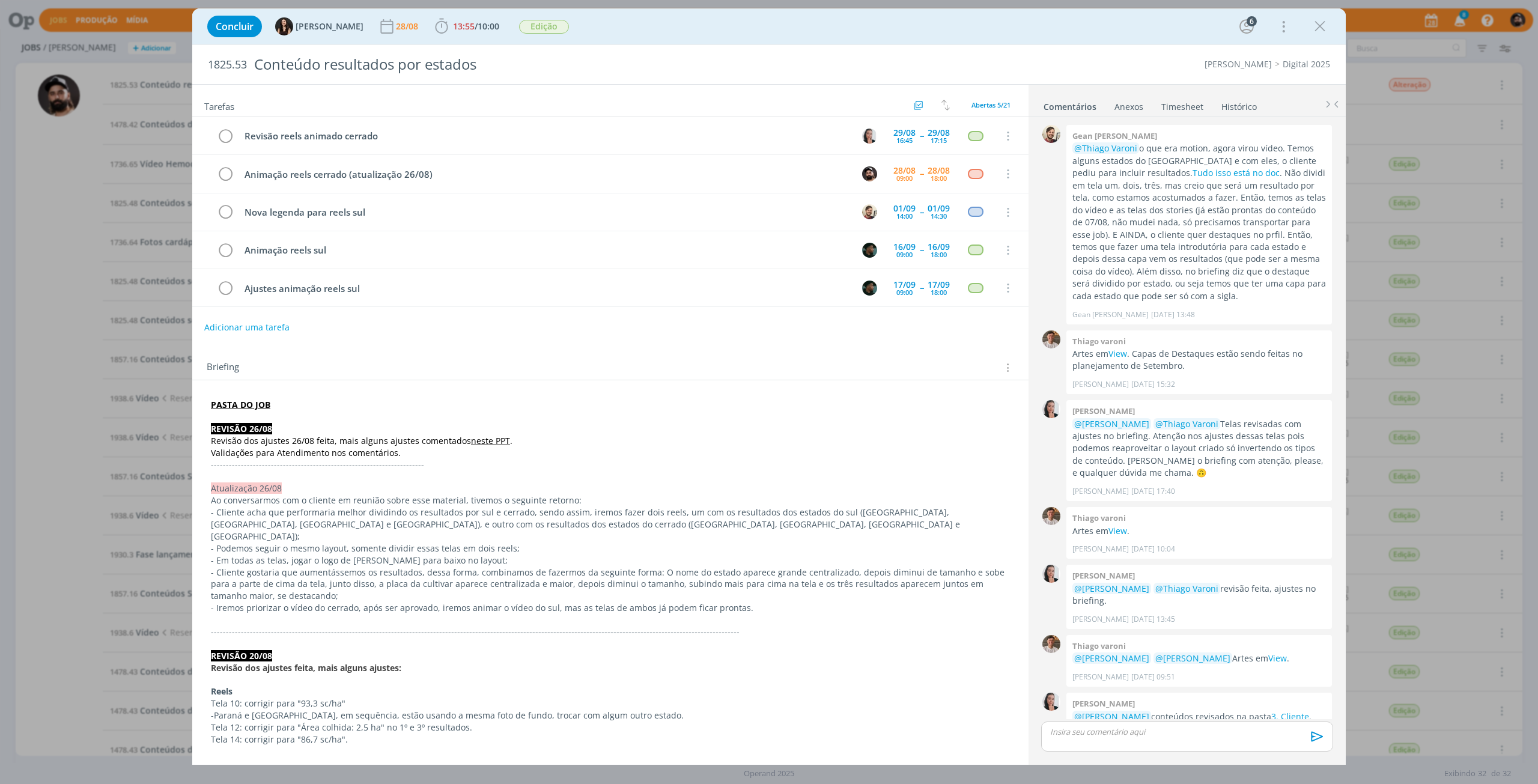
scroll to position [519, 0]
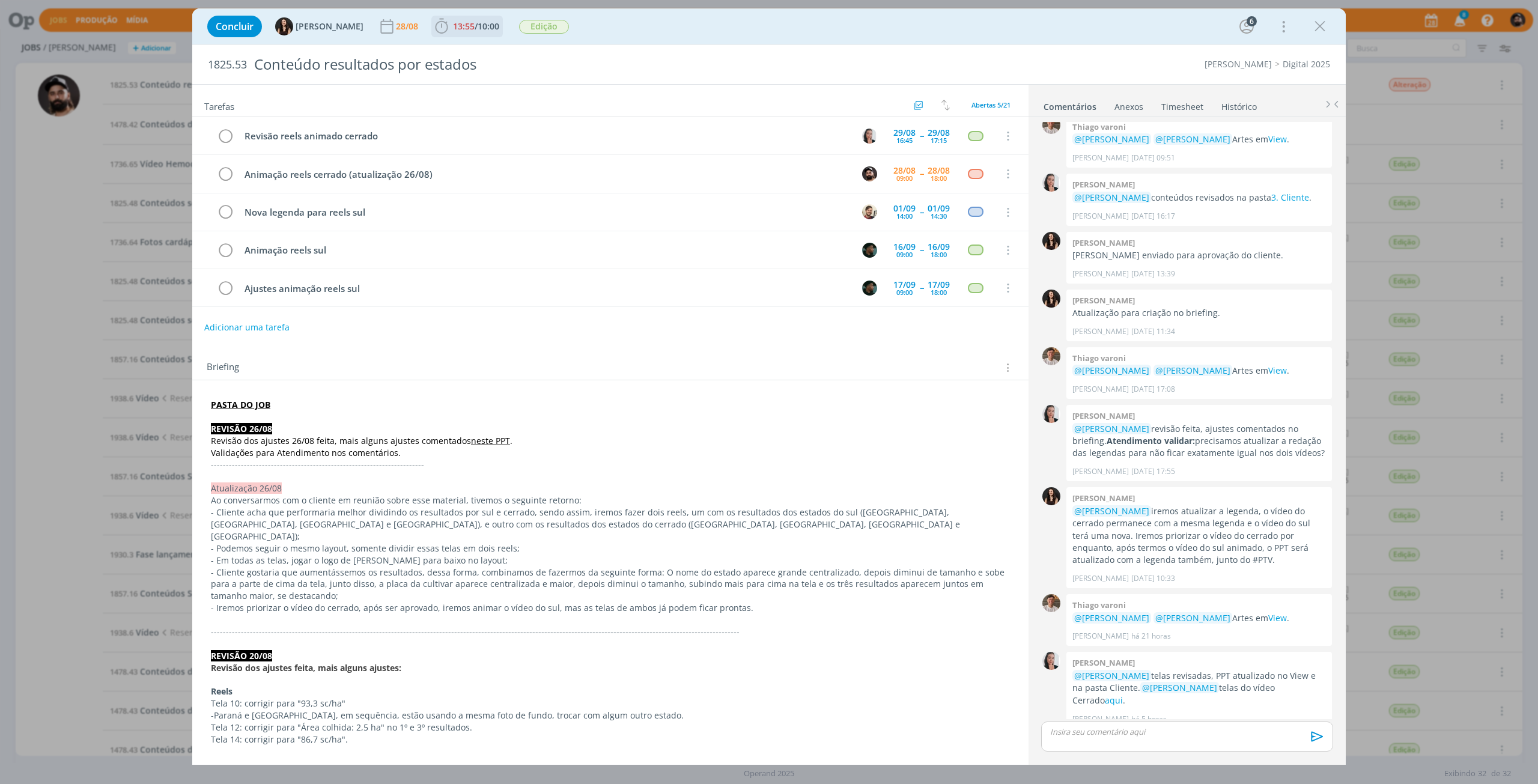
click at [478, 31] on span "10:00" at bounding box center [489, 26] width 22 height 12
click at [482, 49] on div "Iniciar" at bounding box center [471, 53] width 77 height 17
click at [476, 49] on span "Iniciar" at bounding box center [482, 53] width 25 height 8
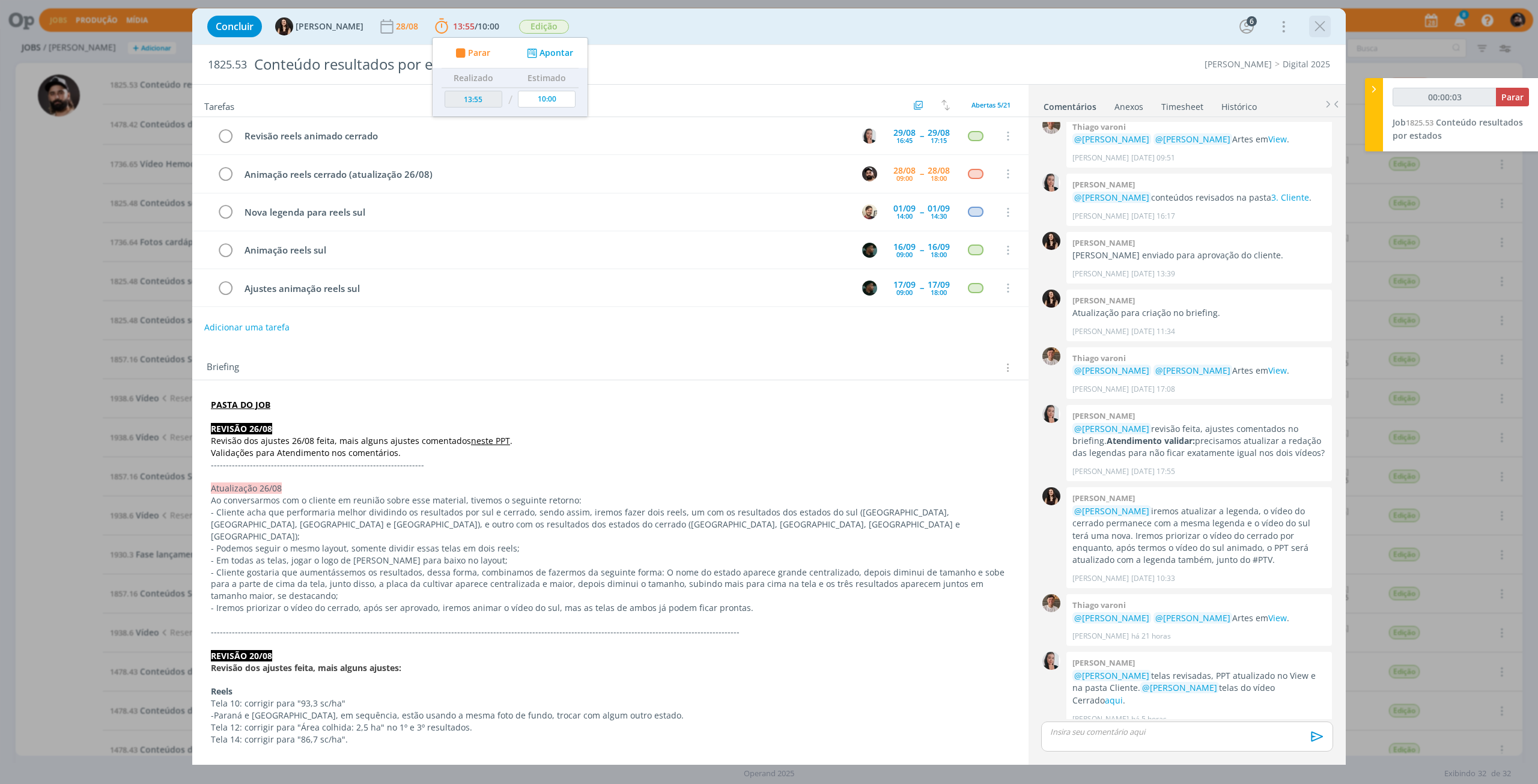
click at [1318, 26] on icon "dialog" at bounding box center [1319, 26] width 18 height 18
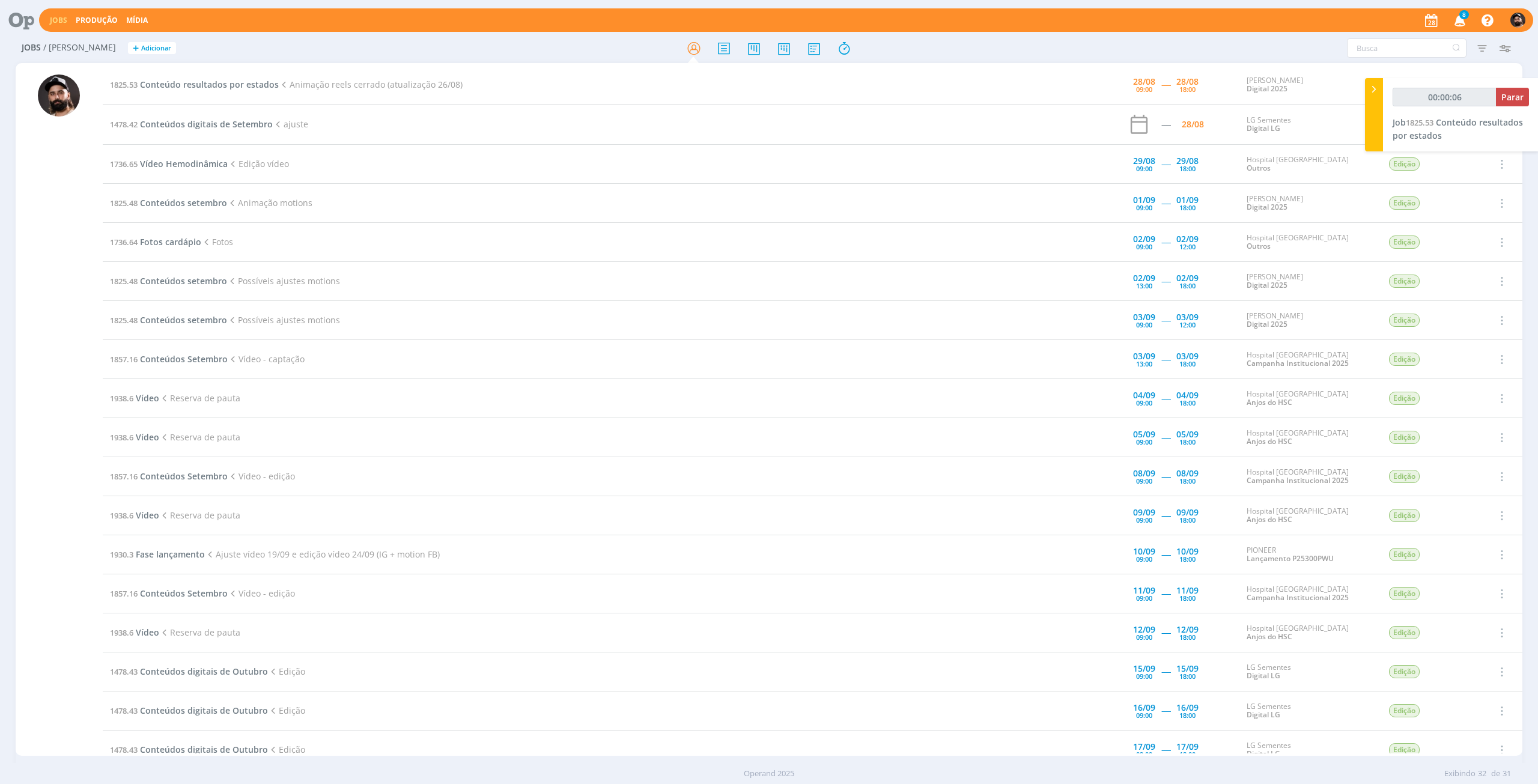
click at [247, 130] on td "1478.42 Conteúdos digitais de Setembro ajuste" at bounding box center [561, 124] width 918 height 40
click at [252, 158] on span "Edição vídeo" at bounding box center [258, 164] width 61 height 12
click at [185, 205] on span "Fotos cardápio" at bounding box center [170, 202] width 61 height 12
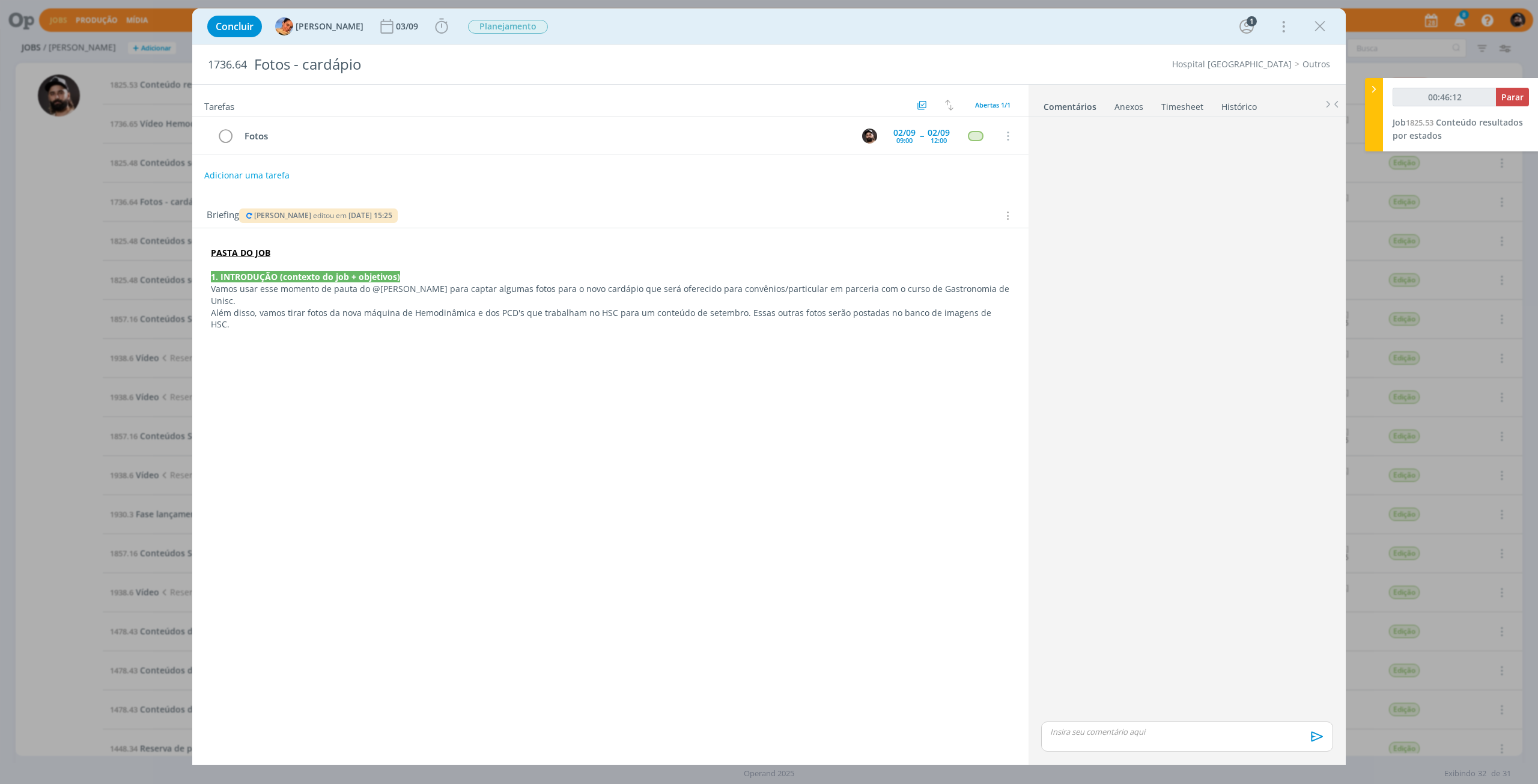
type input "00:47:12"
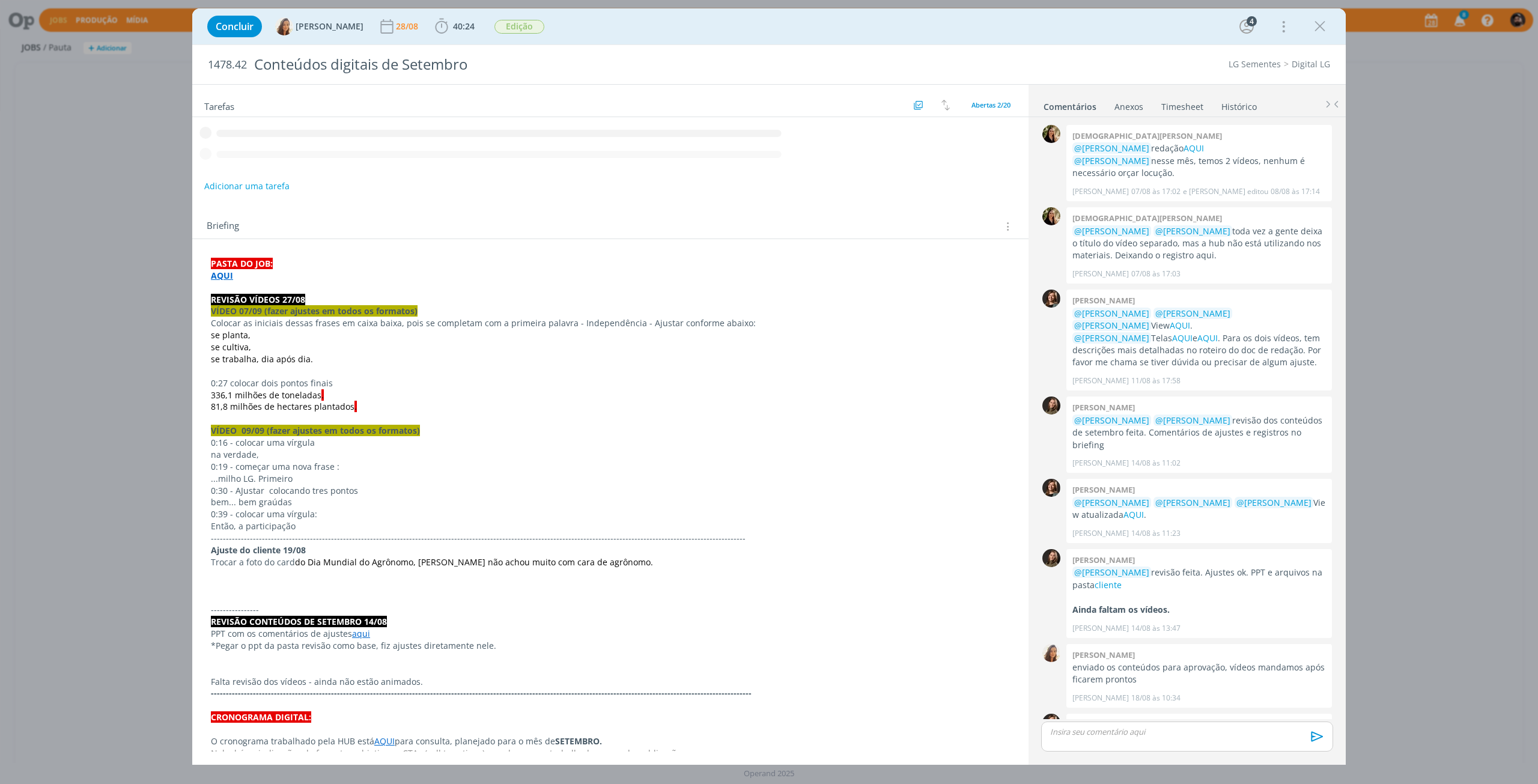
scroll to position [539, 0]
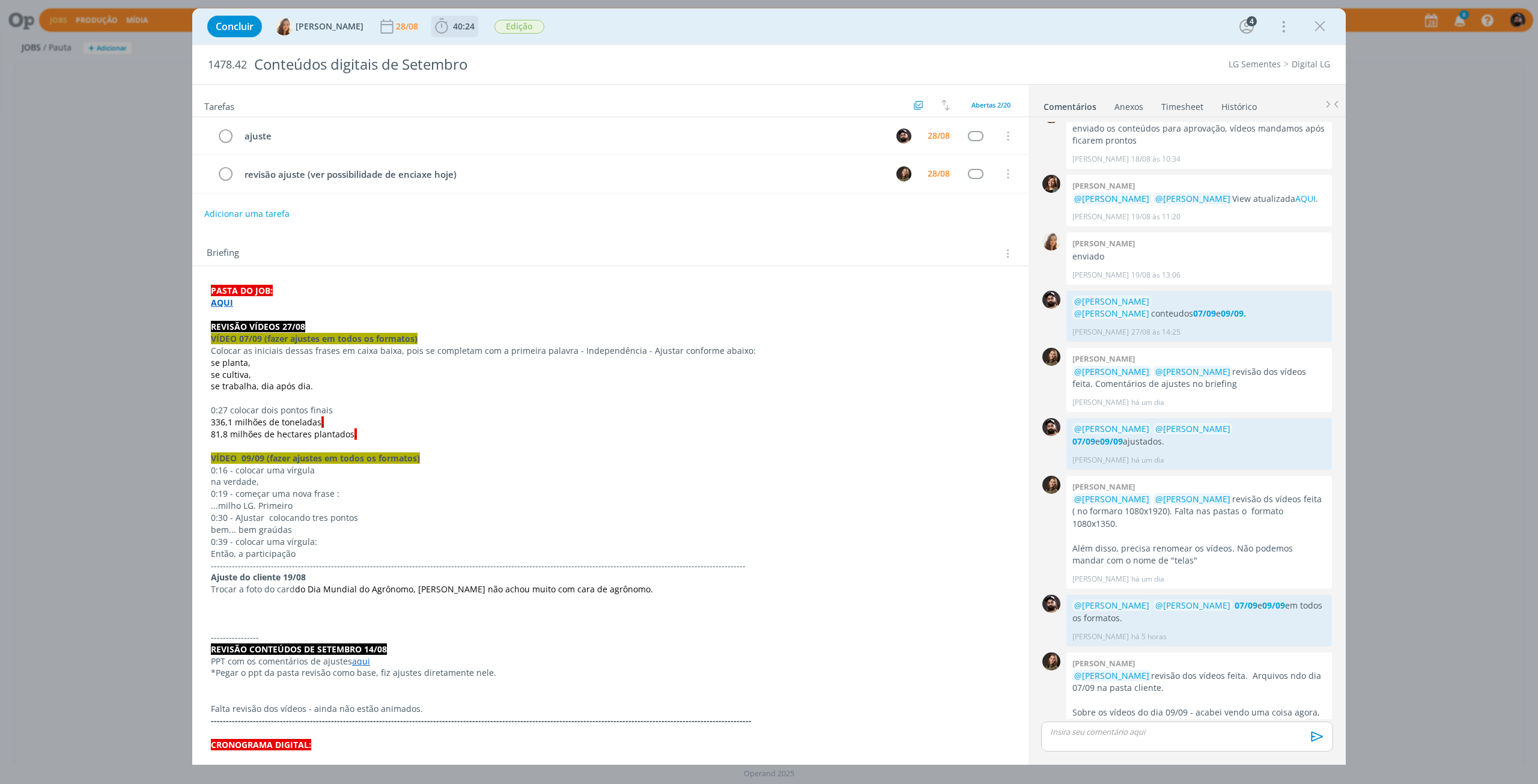
click at [432, 26] on icon "dialog" at bounding box center [441, 26] width 18 height 18
click at [559, 52] on button "Apontar" at bounding box center [549, 53] width 50 height 13
type input "10:00"
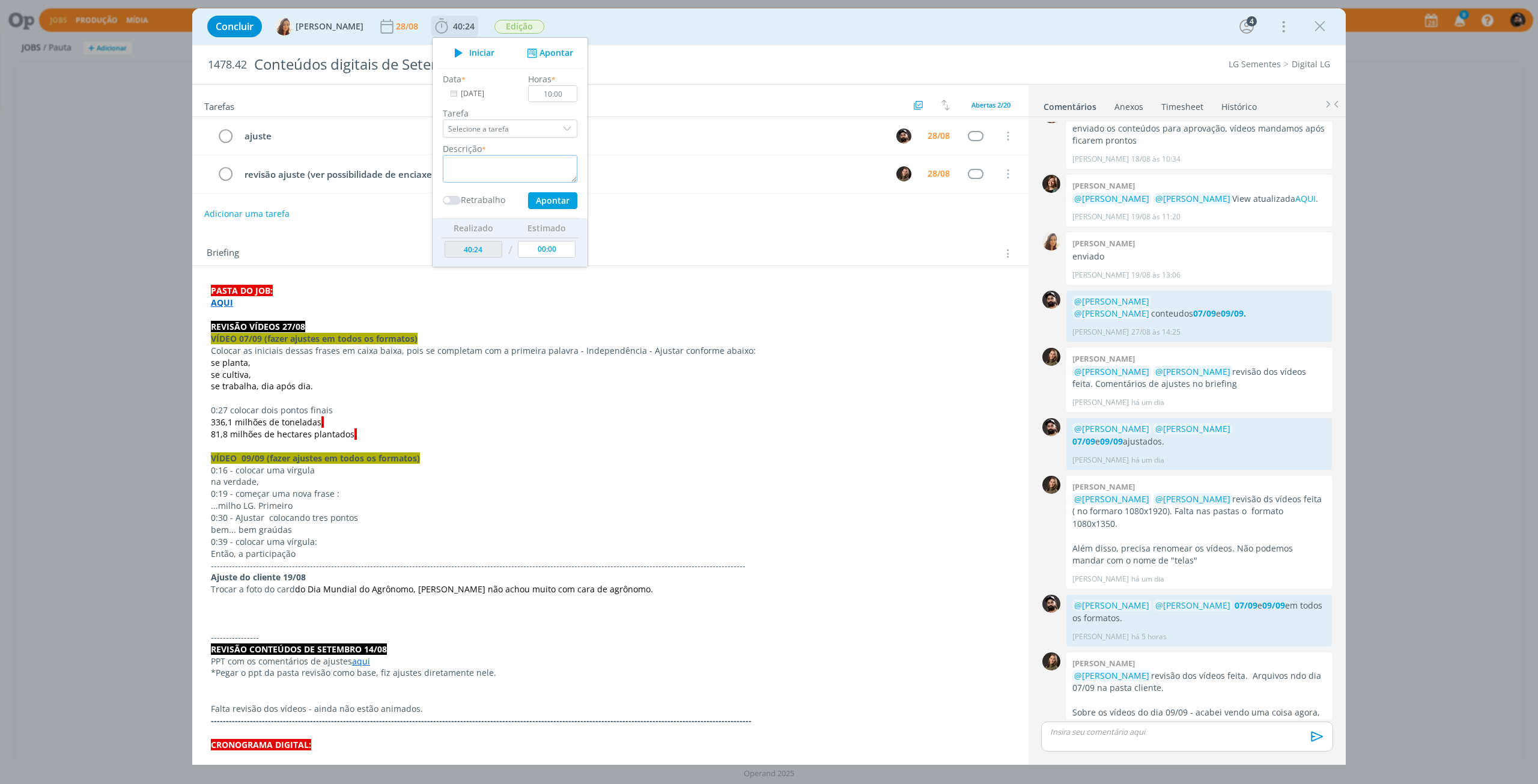
click at [502, 162] on textarea "dialog" at bounding box center [510, 168] width 135 height 28
type textarea "ajuste"
click at [558, 197] on button "Apontar" at bounding box center [553, 201] width 50 height 17
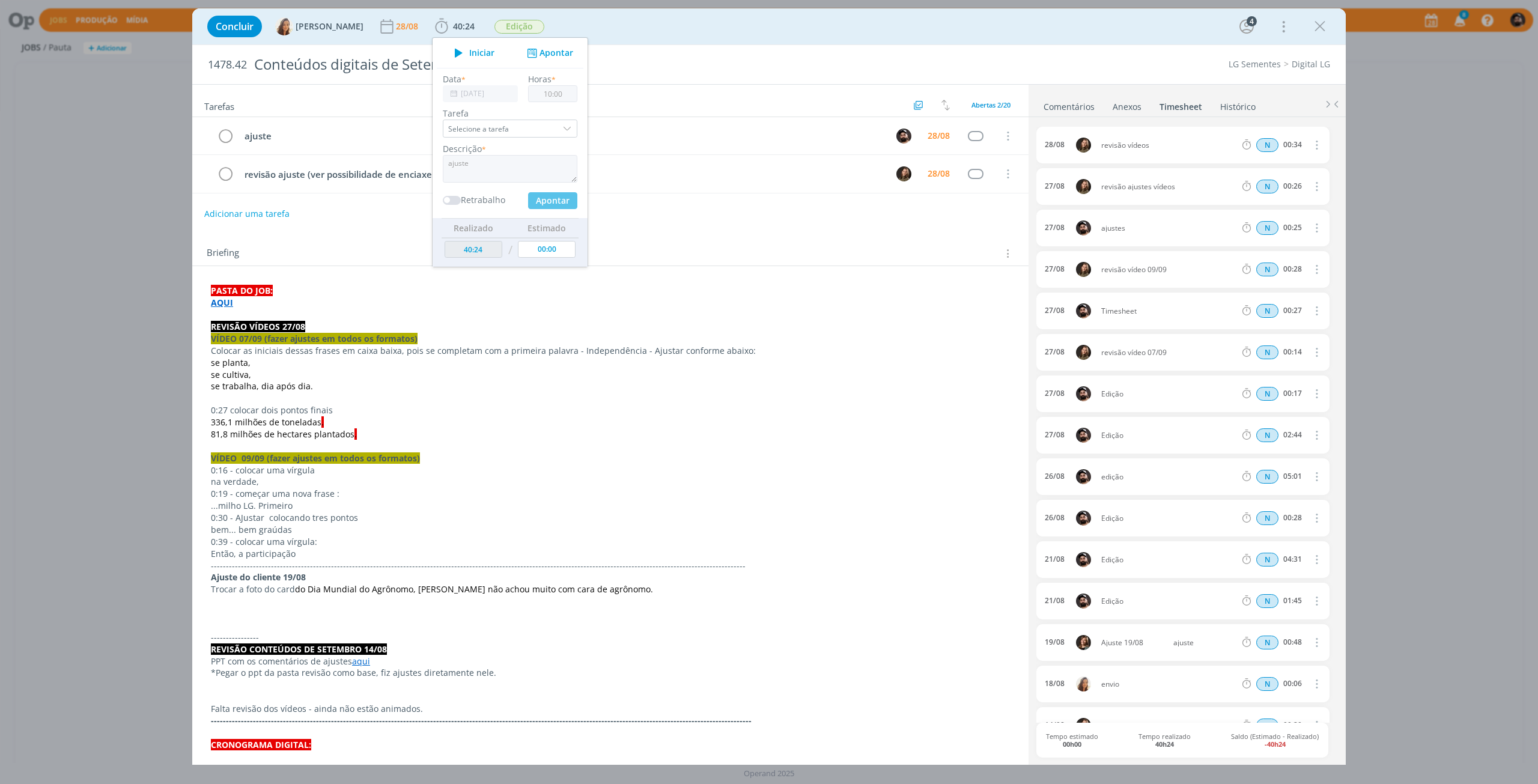
type input "50:24"
type input "00:00"
click at [223, 298] on strong "AQUI" at bounding box center [222, 303] width 22 height 12
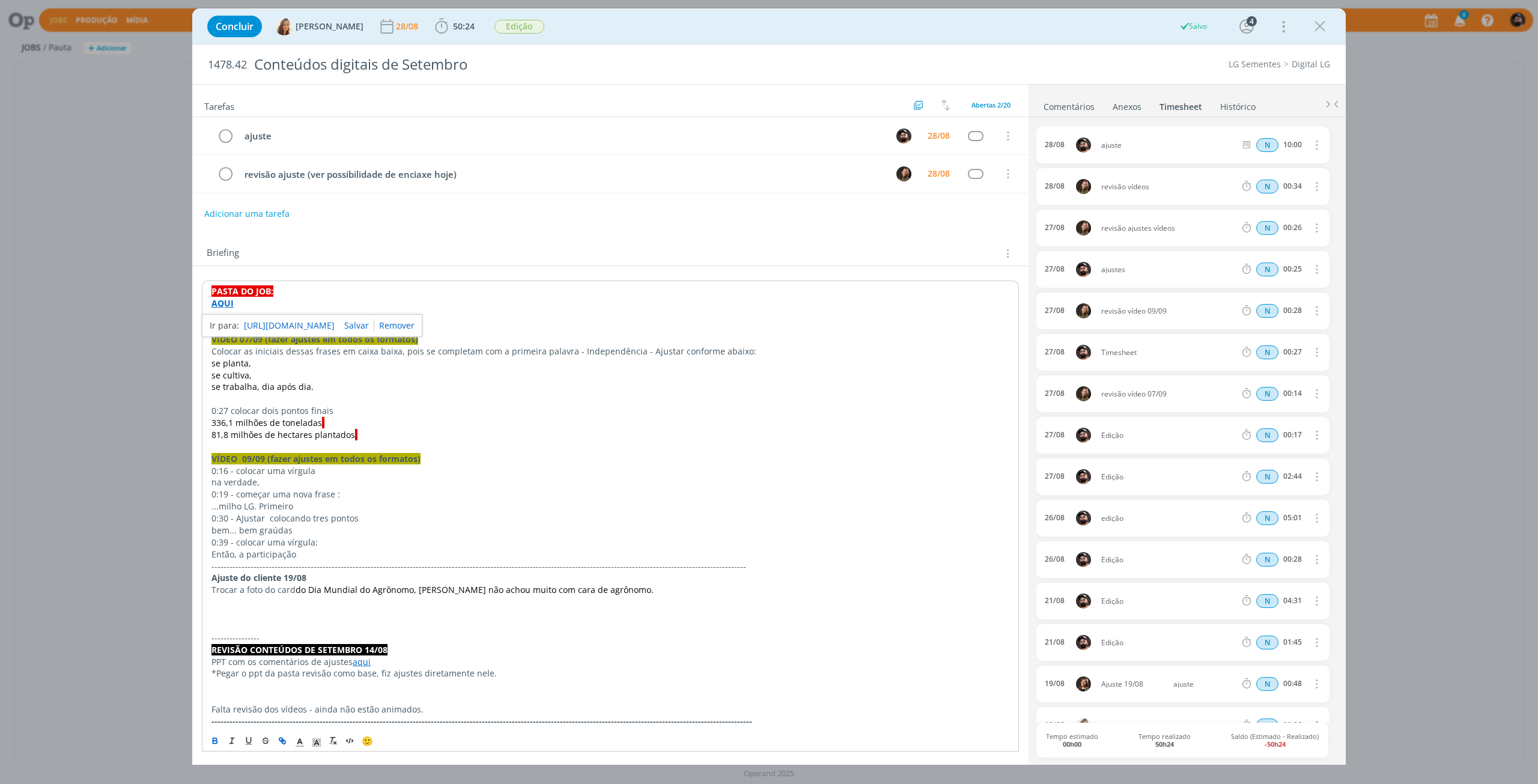
click at [247, 326] on link "[URL][DOMAIN_NAME]" at bounding box center [289, 326] width 91 height 16
click at [1069, 109] on link "Comentários" at bounding box center [1069, 104] width 52 height 18
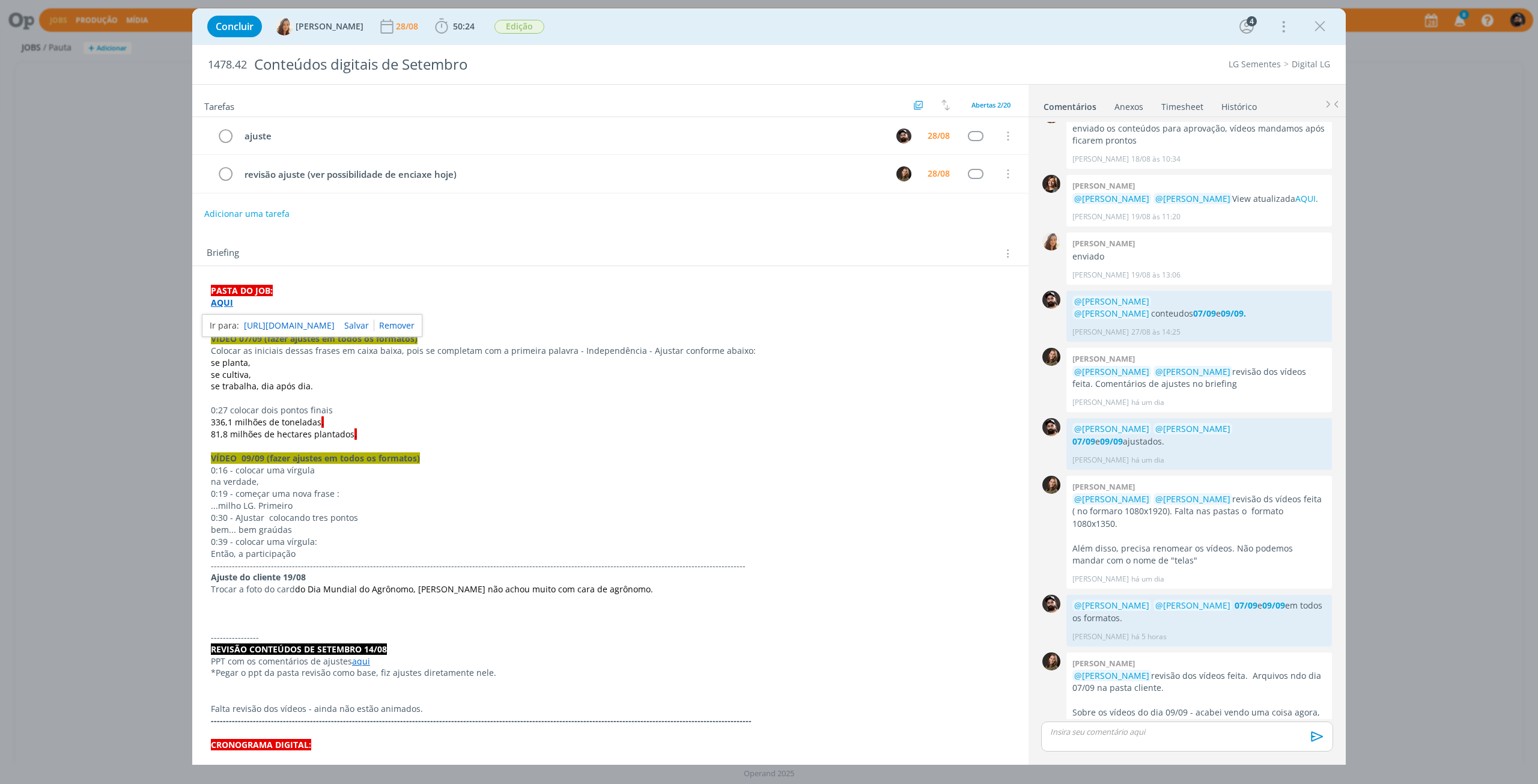
click at [1079, 734] on p "dialog" at bounding box center [1187, 731] width 273 height 11
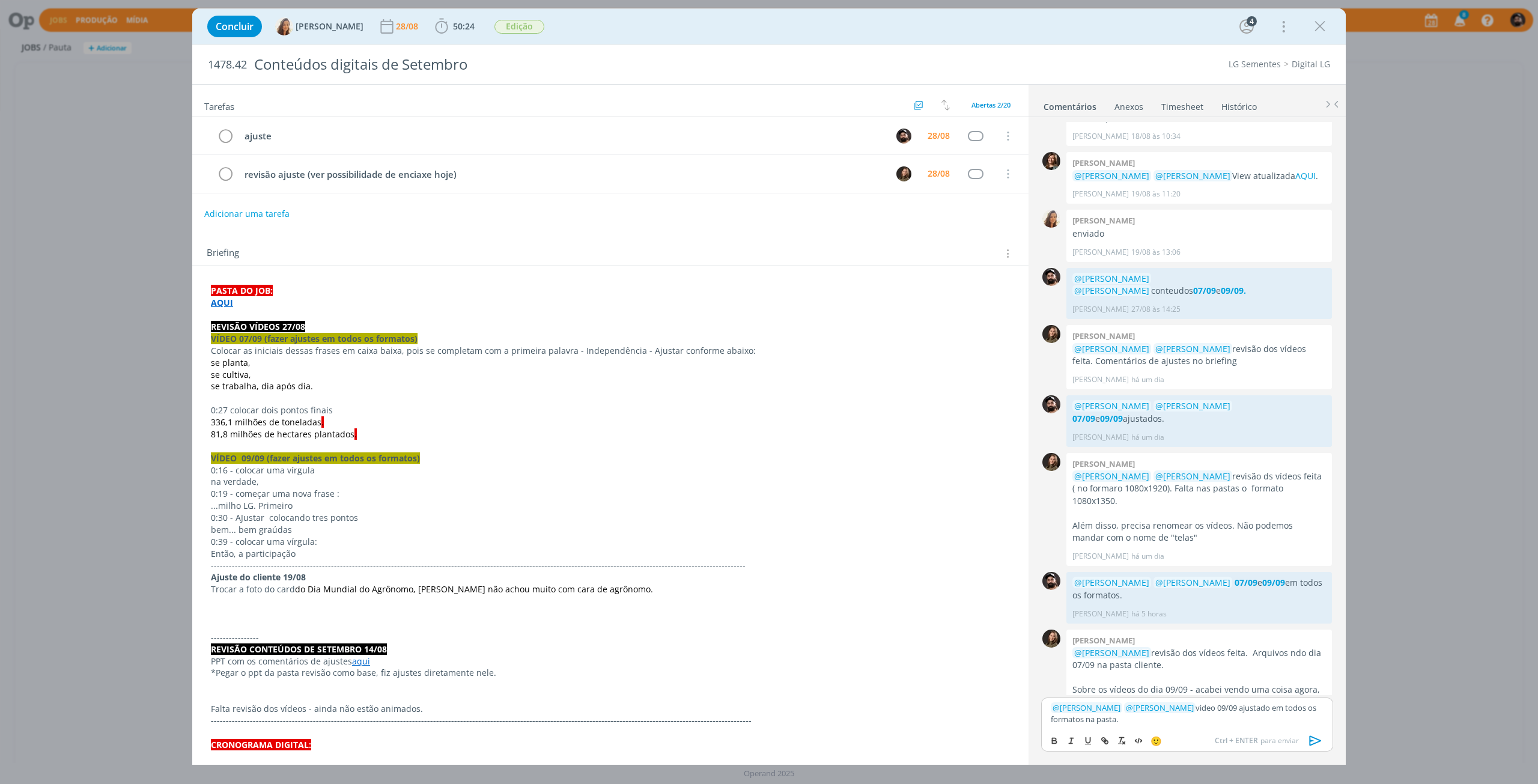
click at [1080, 721] on p "﻿ @ [PERSON_NAME] ﻿ ﻿ @ [PERSON_NAME] ﻿ video 09/09 ajustado em todos os format…" at bounding box center [1187, 713] width 273 height 22
click at [1053, 744] on icon "dialog" at bounding box center [1054, 740] width 9 height 9
click at [1108, 740] on icon "dialog" at bounding box center [1105, 740] width 9 height 9
paste input "[URL][DOMAIN_NAME]"
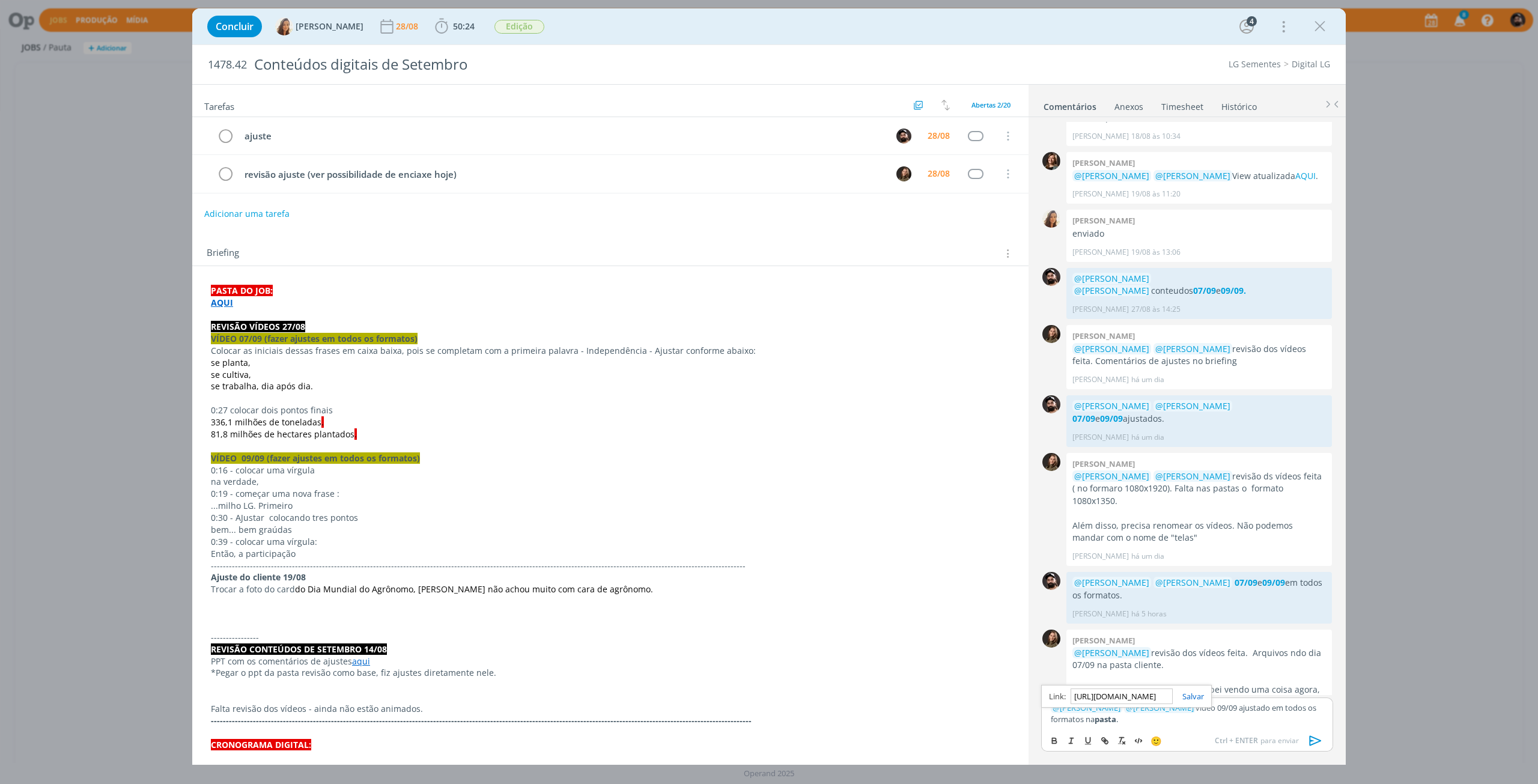
scroll to position [0, 1612]
type input "[URL][DOMAIN_NAME]"
click at [1185, 702] on div "[URL][DOMAIN_NAME]" at bounding box center [1127, 696] width 171 height 23
click at [1199, 692] on link "dialog" at bounding box center [1188, 696] width 31 height 11
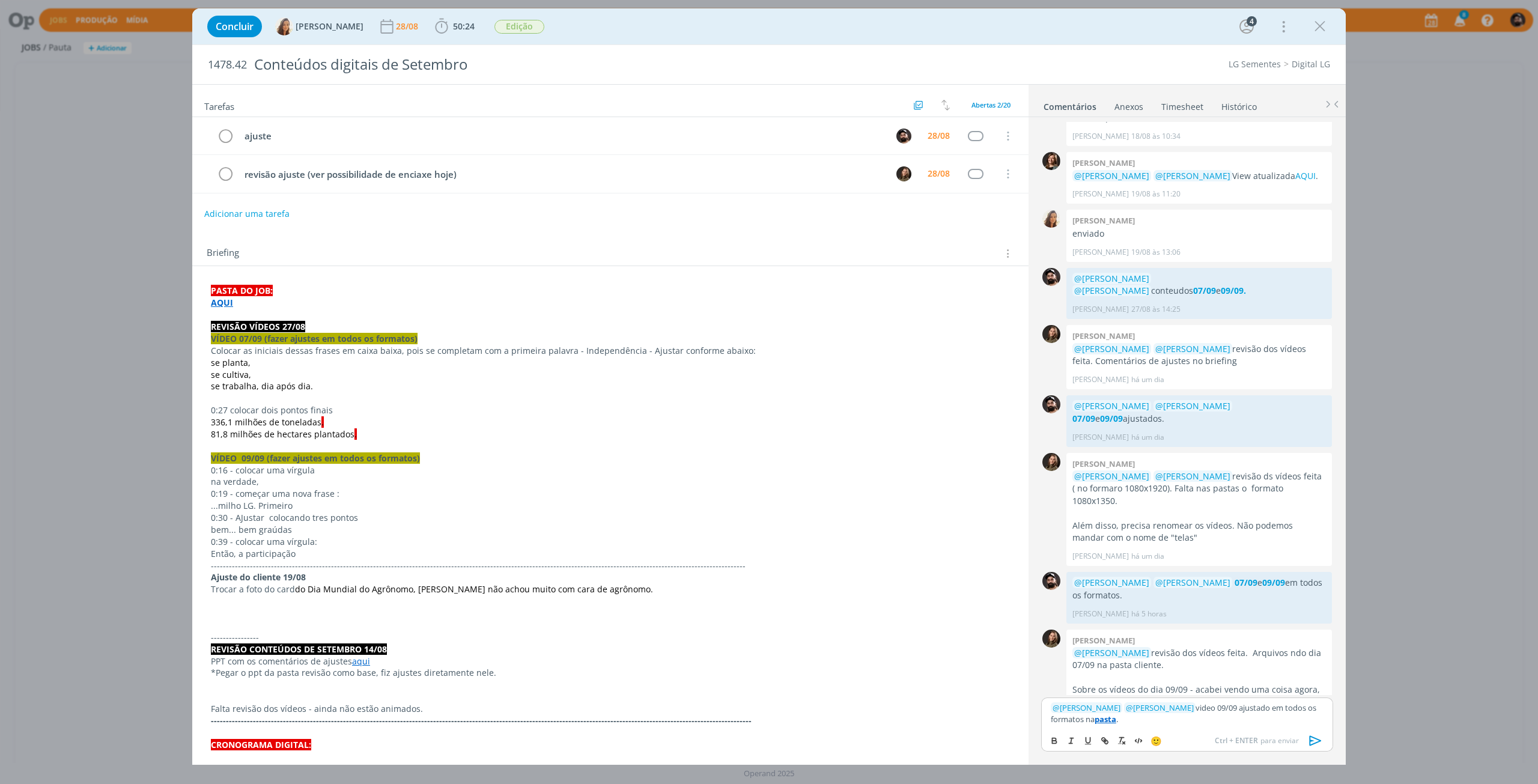
click at [1275, 713] on p "﻿ @ [PERSON_NAME] ﻿ ﻿ @ [PERSON_NAME] ﻿ video 09/09 ajustado em todos os format…" at bounding box center [1187, 713] width 273 height 22
click at [1321, 739] on icon "dialog" at bounding box center [1315, 740] width 18 height 18
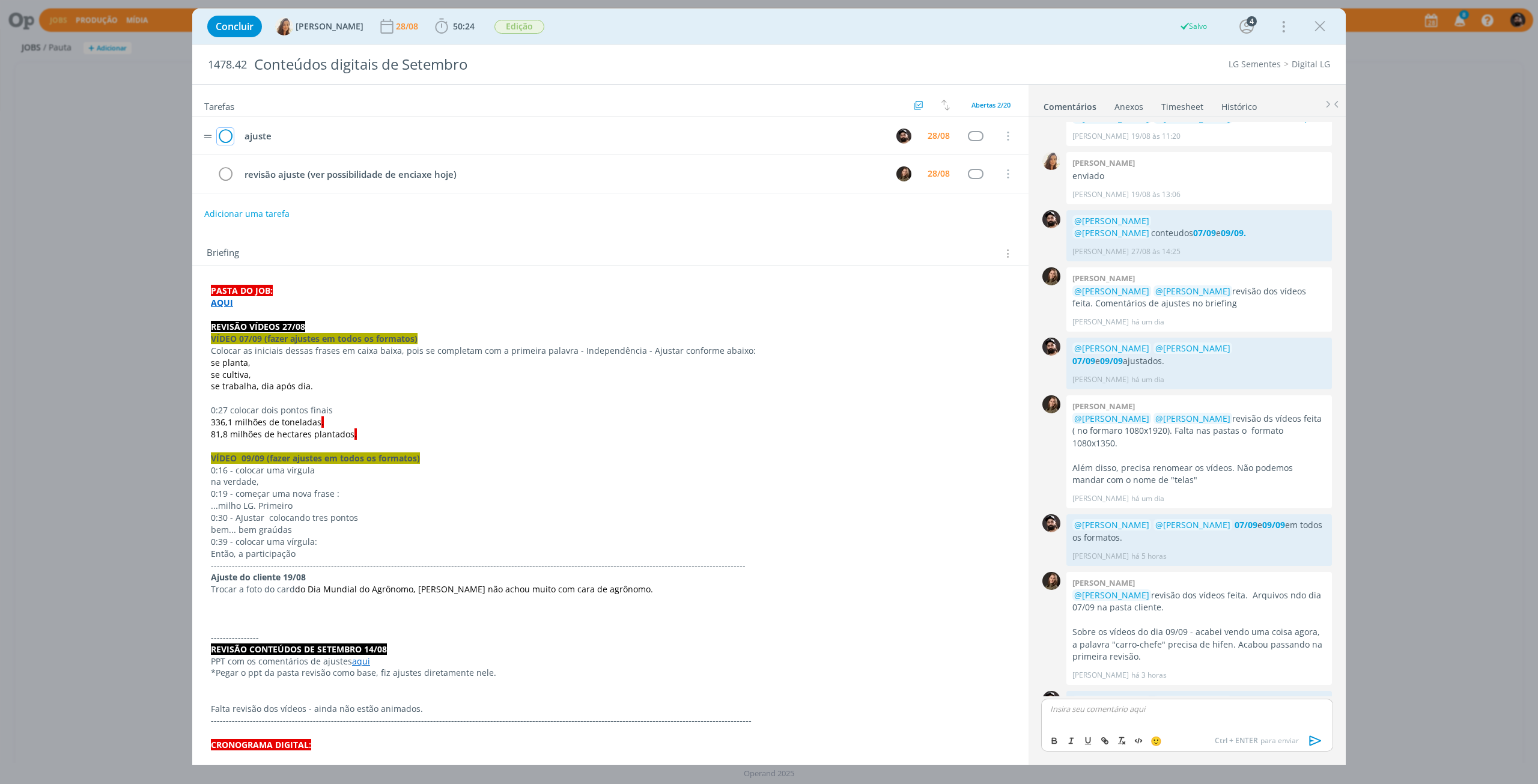
click at [225, 135] on icon "dialog" at bounding box center [225, 135] width 17 height 18
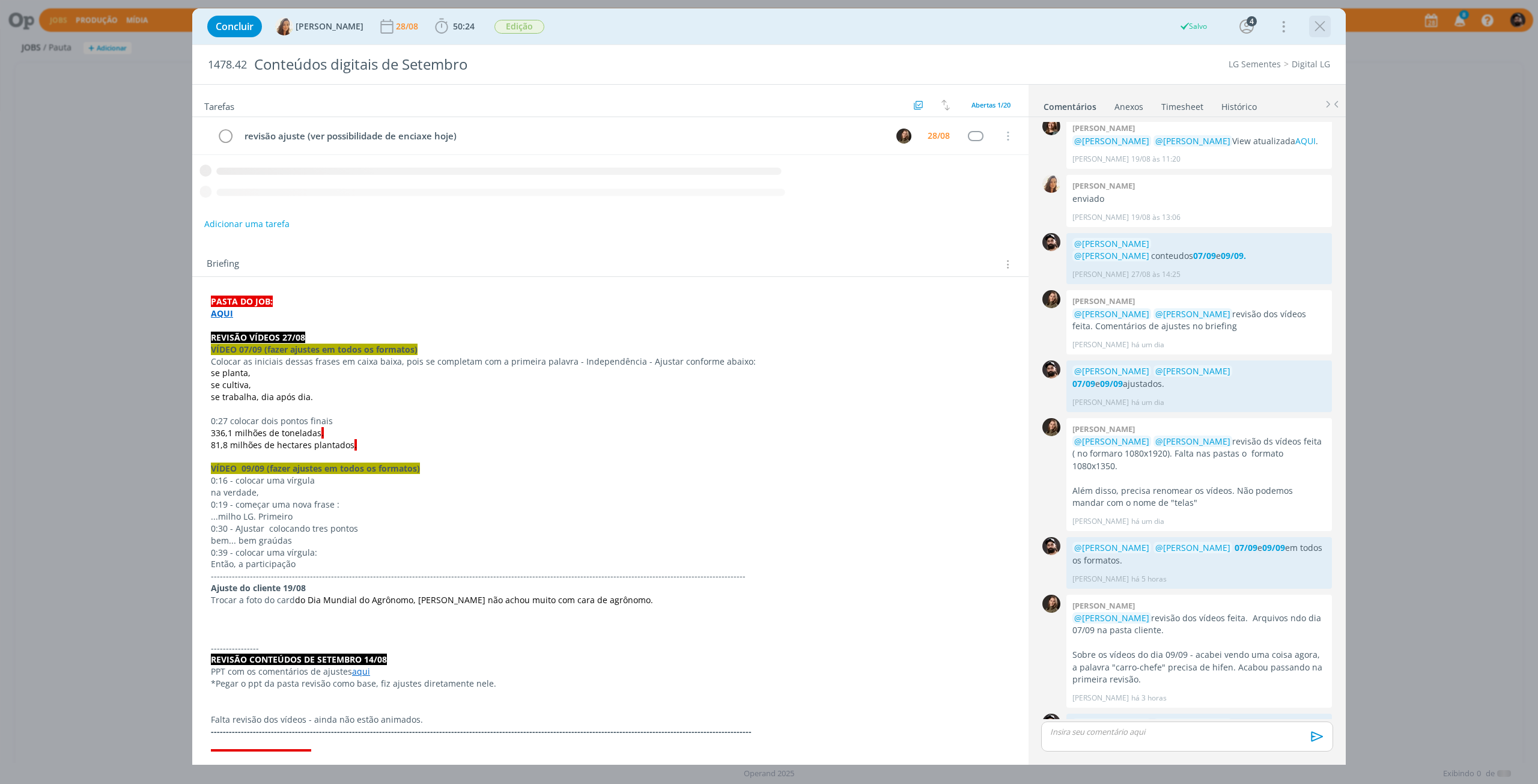
click at [1321, 30] on icon "dialog" at bounding box center [1319, 26] width 18 height 18
